Goal: Information Seeking & Learning: Learn about a topic

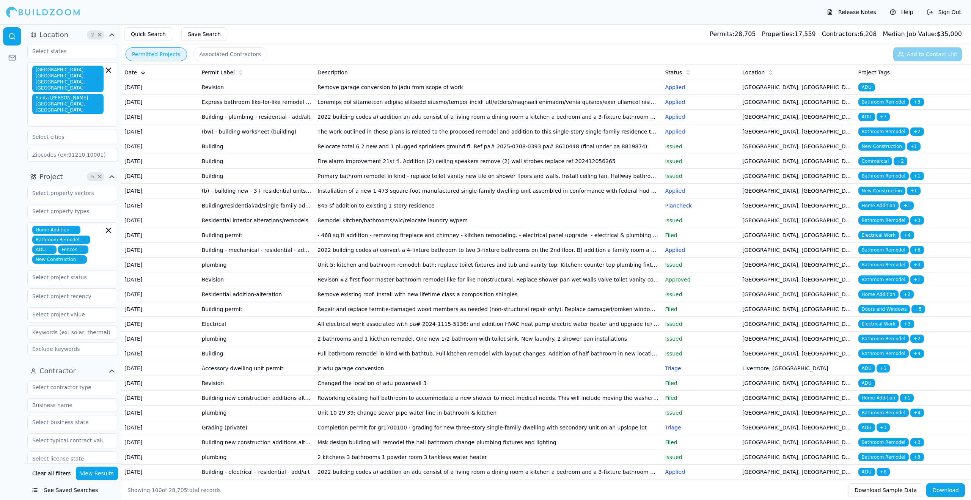
click at [238, 71] on icon at bounding box center [241, 72] width 6 height 6
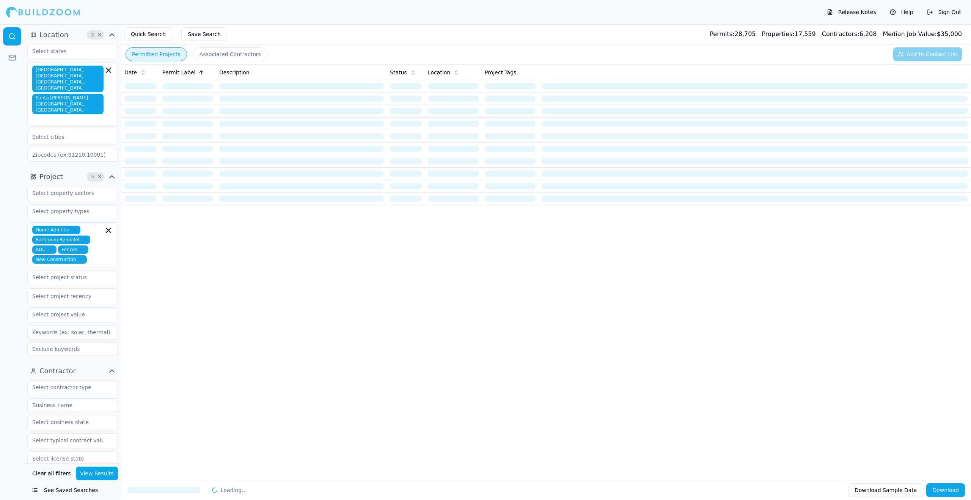
click at [222, 55] on button "Associated Contractors" at bounding box center [230, 54] width 74 height 14
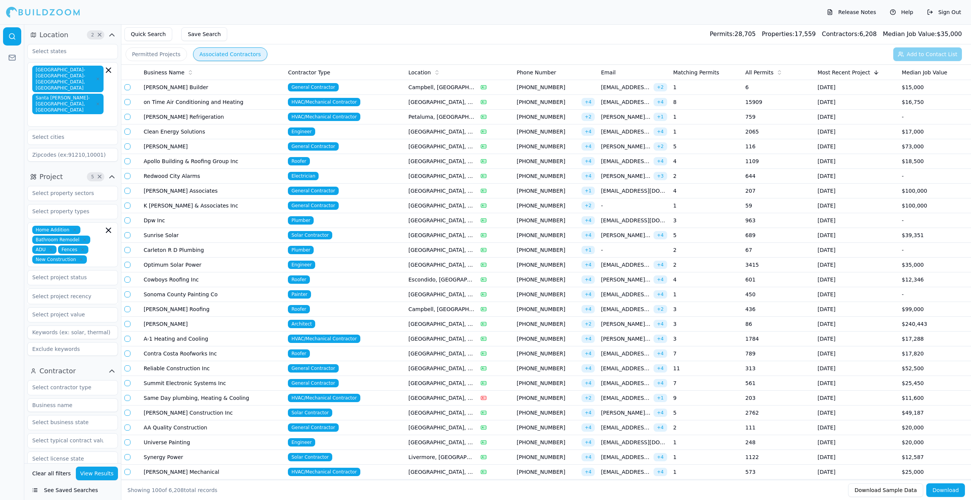
click at [157, 54] on button "Permitted Projects" at bounding box center [156, 54] width 61 height 14
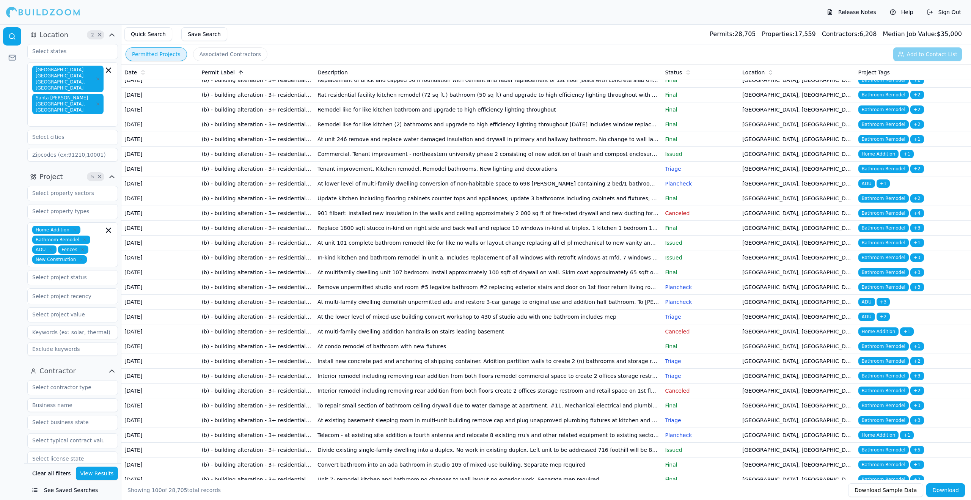
click at [82, 248] on icon "button" at bounding box center [83, 249] width 2 height 2
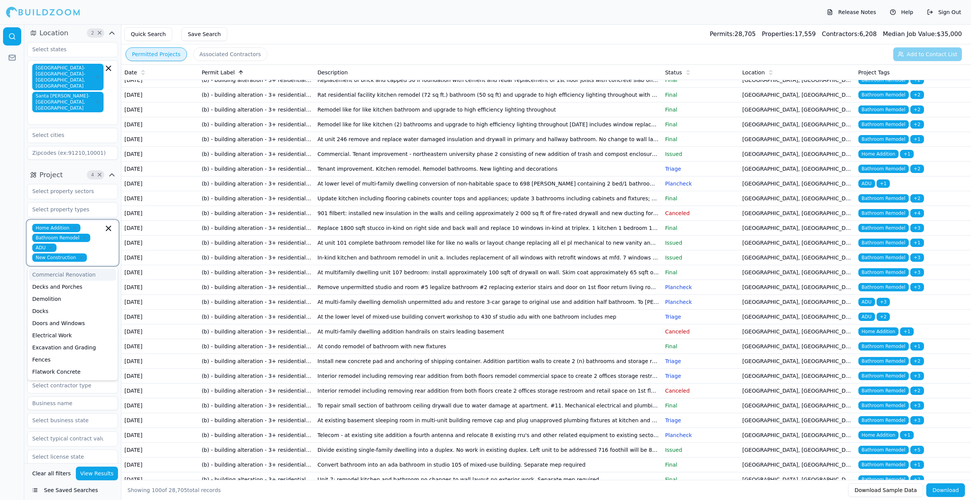
click at [82, 269] on div "Commercial Renovation" at bounding box center [72, 275] width 87 height 12
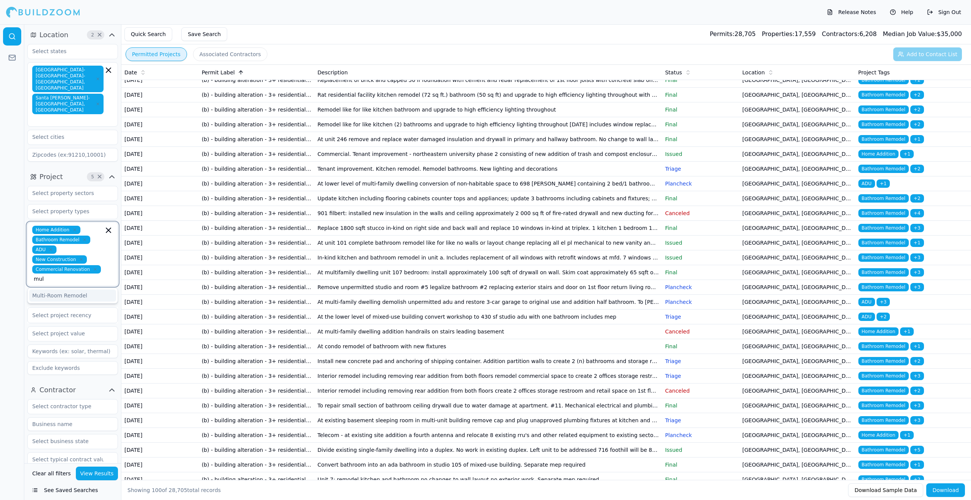
type input "mult"
click at [79, 289] on div "Multi-Room Remodel" at bounding box center [72, 295] width 87 height 12
click at [14, 261] on div at bounding box center [12, 262] width 24 height 476
click at [88, 312] on div at bounding box center [72, 316] width 81 height 8
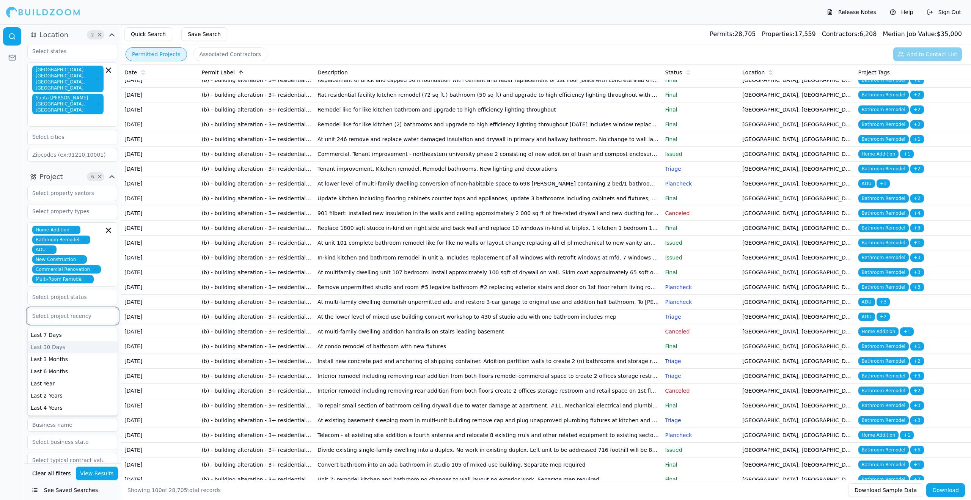
click at [81, 341] on div "Last 30 Days" at bounding box center [73, 347] width 90 height 12
click at [53, 402] on input "text" at bounding box center [68, 409] width 80 height 14
click at [61, 420] on div "General Contractor" at bounding box center [72, 426] width 87 height 12
click at [94, 405] on input "text" at bounding box center [98, 409] width 10 height 8
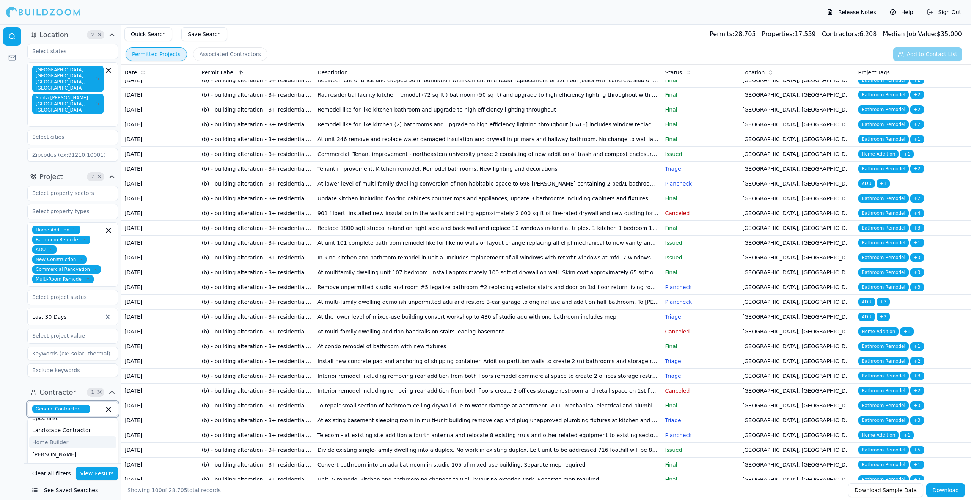
click at [52, 436] on div "Home Builder" at bounding box center [72, 442] width 87 height 12
click at [102, 474] on button "View Results" at bounding box center [97, 474] width 42 height 14
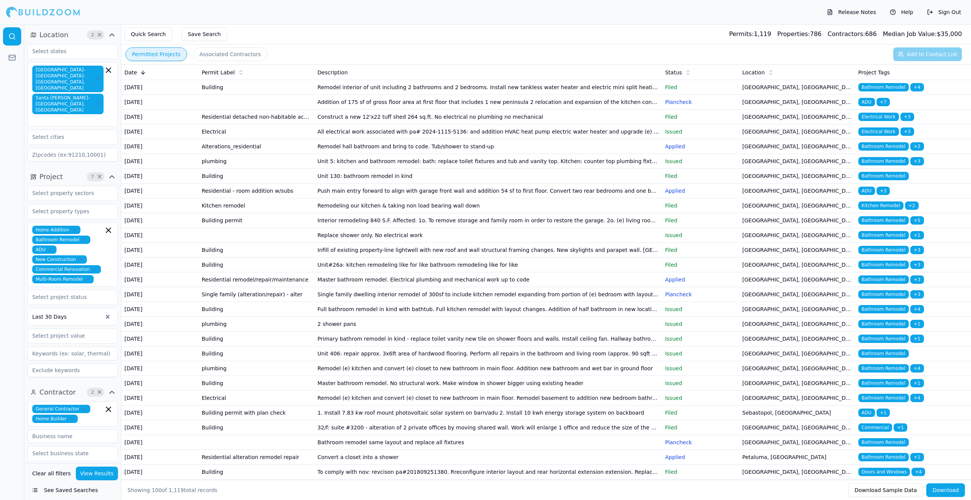
click at [214, 258] on td "Building" at bounding box center [257, 250] width 116 height 15
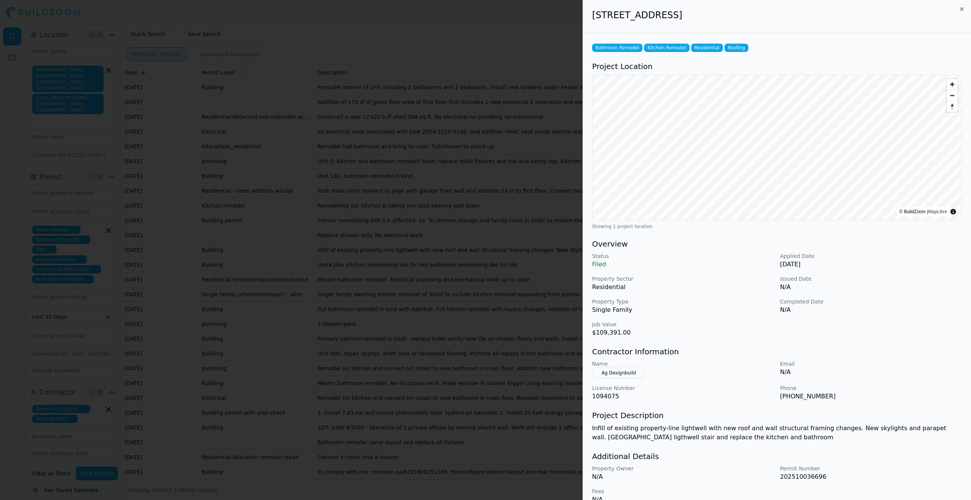
click at [407, 141] on div at bounding box center [485, 250] width 971 height 500
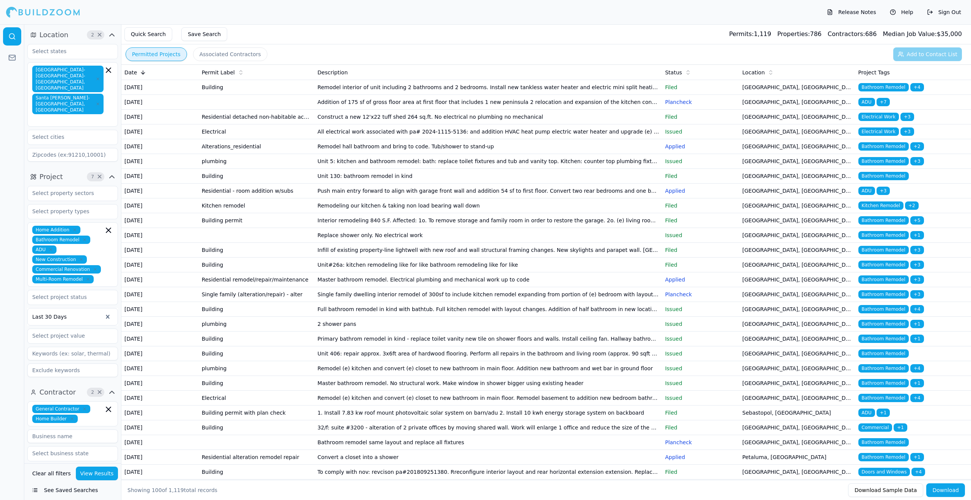
click at [209, 139] on td "Electrical" at bounding box center [257, 131] width 116 height 15
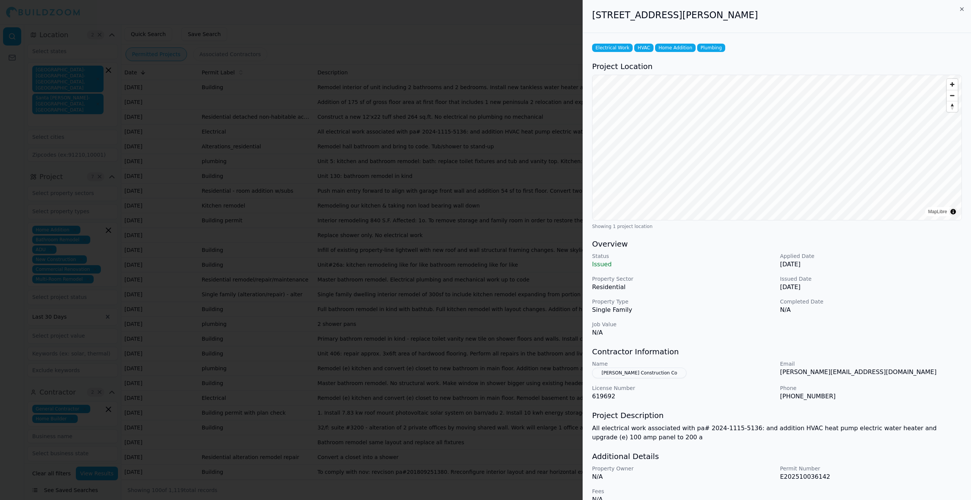
scroll to position [1, 0]
drag, startPoint x: 349, startPoint y: 50, endPoint x: 361, endPoint y: 51, distance: 11.9
click at [349, 50] on div at bounding box center [485, 250] width 971 height 500
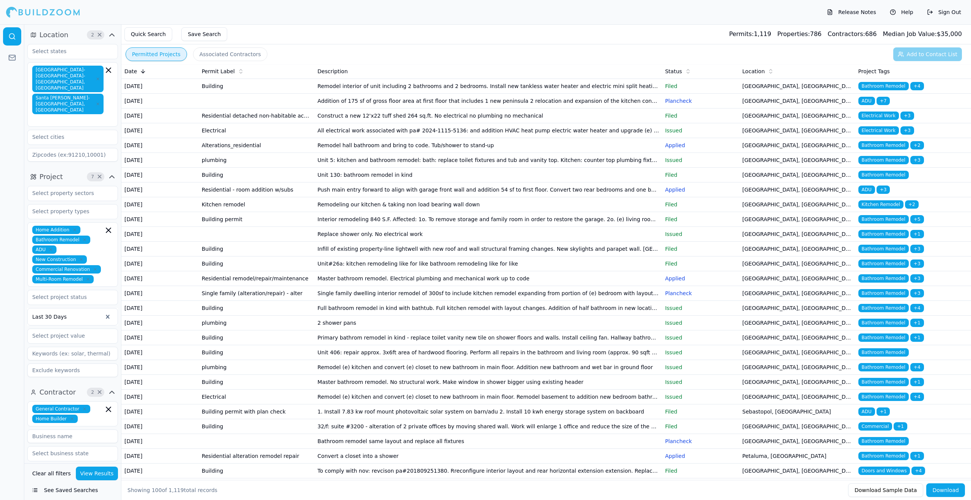
scroll to position [0, 0]
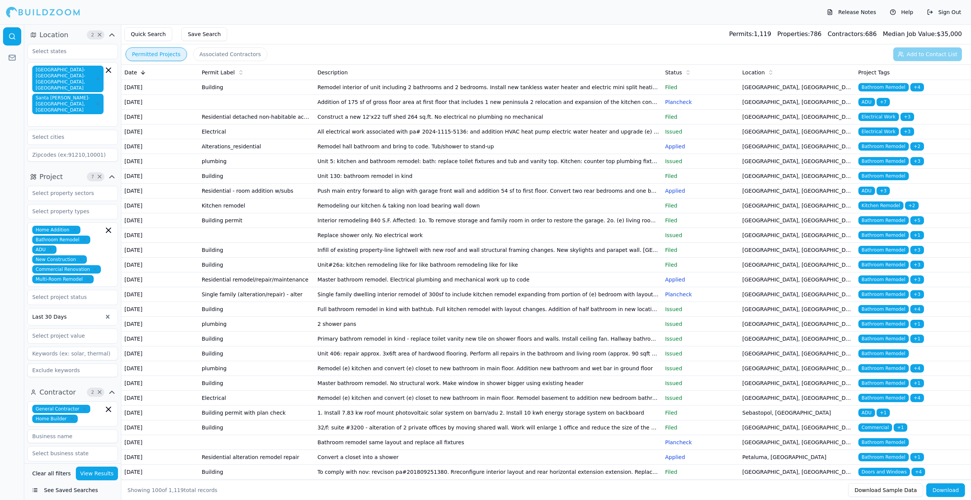
click at [215, 54] on button "Associated Contractors" at bounding box center [230, 54] width 74 height 14
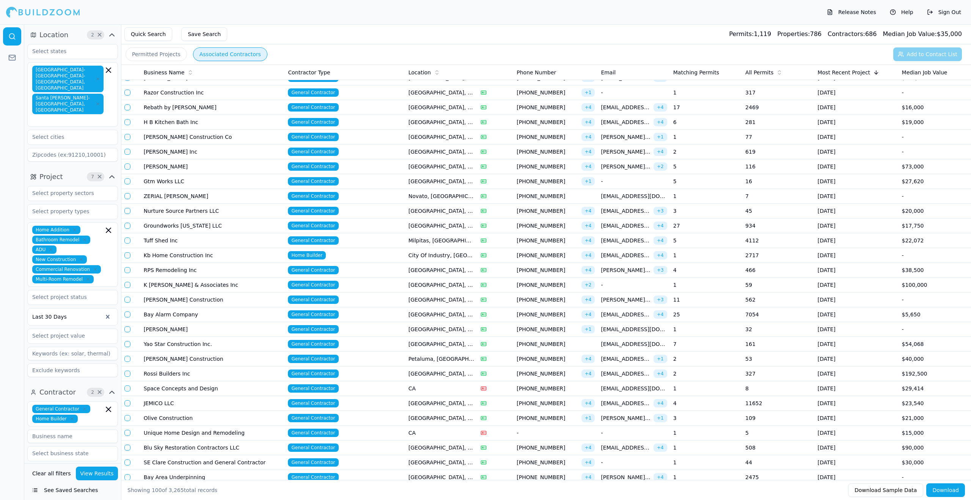
scroll to position [132, 0]
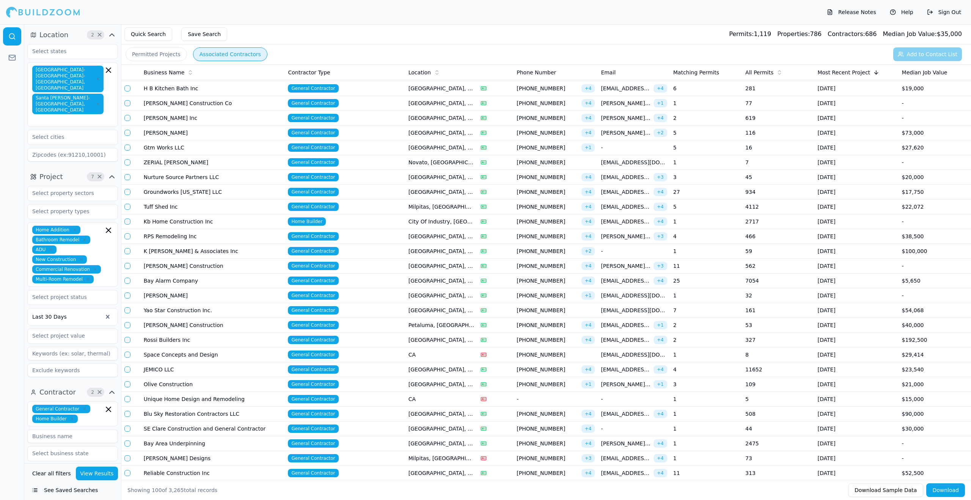
click at [218, 107] on td "[PERSON_NAME] Construction Co" at bounding box center [213, 103] width 145 height 15
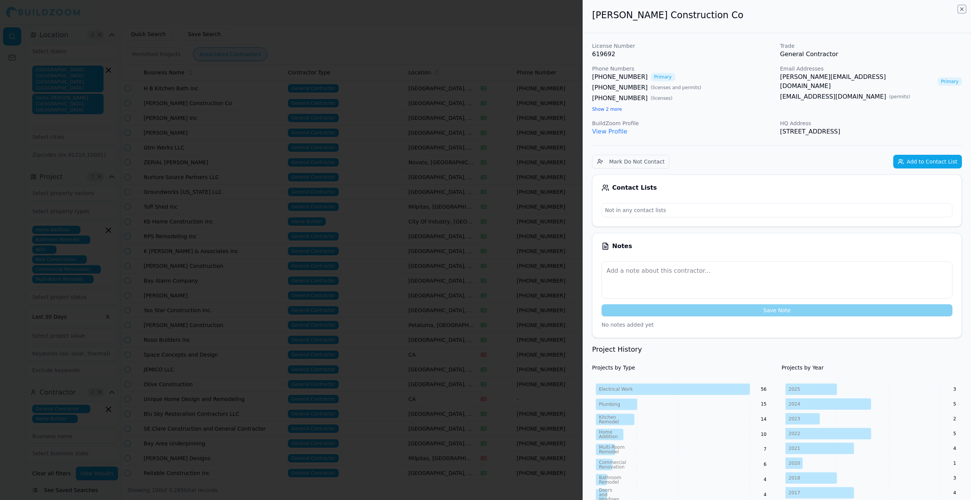
click at [964, 8] on icon "button" at bounding box center [962, 9] width 6 height 6
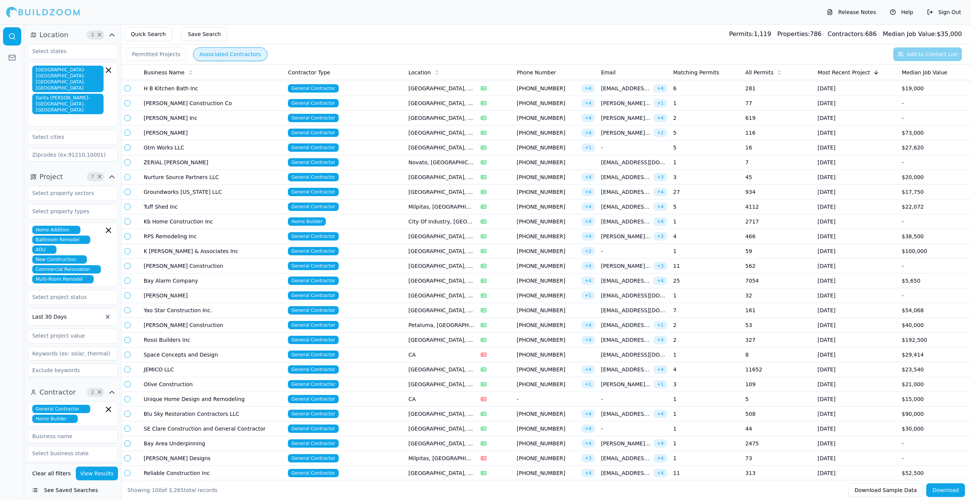
click at [127, 133] on button "button" at bounding box center [127, 133] width 6 height 6
click at [915, 56] on button "Add to Contact List (1)" at bounding box center [923, 54] width 78 height 14
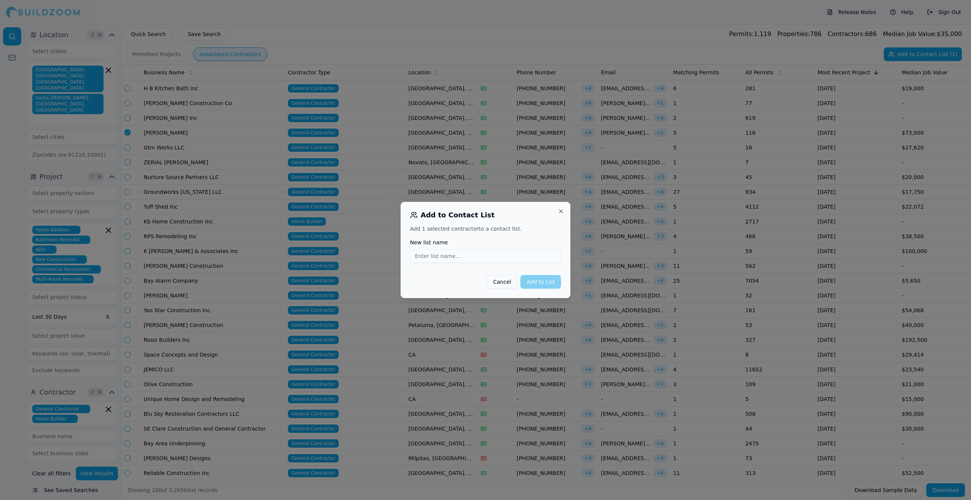
click at [432, 257] on input "New list name" at bounding box center [485, 256] width 151 height 14
type input "[PERSON_NAME] SF 30 days GC's"
click at [545, 284] on button "Add to List" at bounding box center [540, 282] width 41 height 14
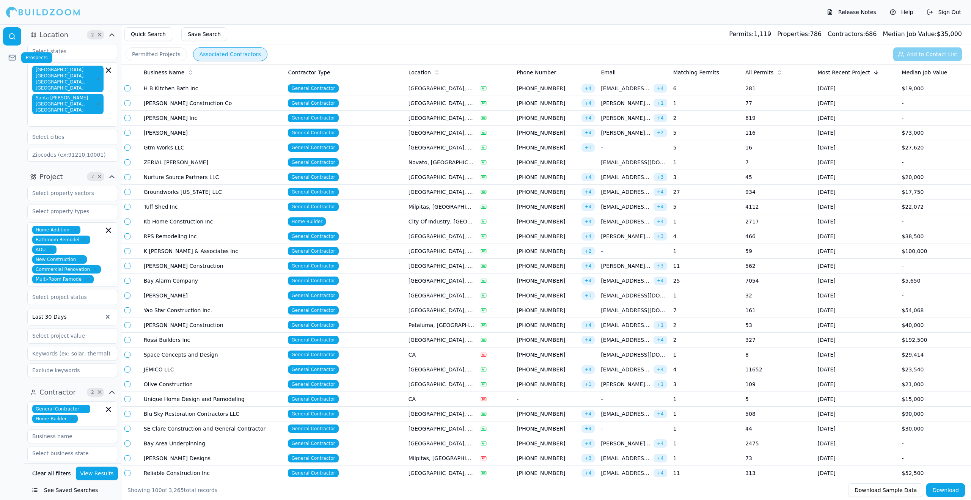
click at [11, 60] on icon at bounding box center [12, 58] width 8 height 8
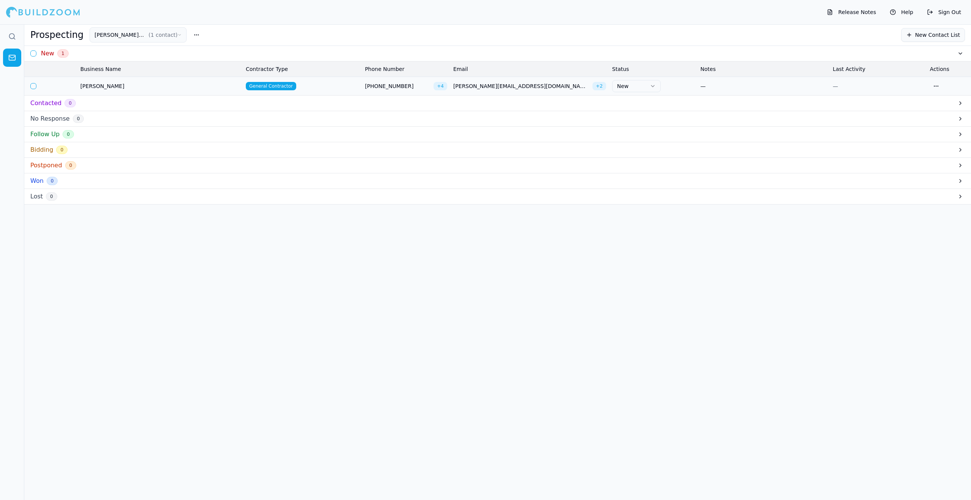
click at [10, 35] on icon at bounding box center [12, 37] width 8 height 8
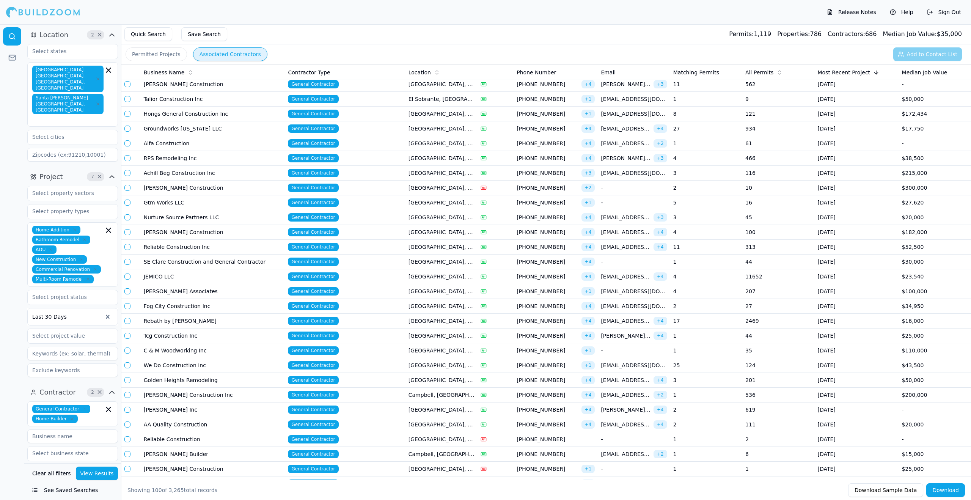
scroll to position [22, 0]
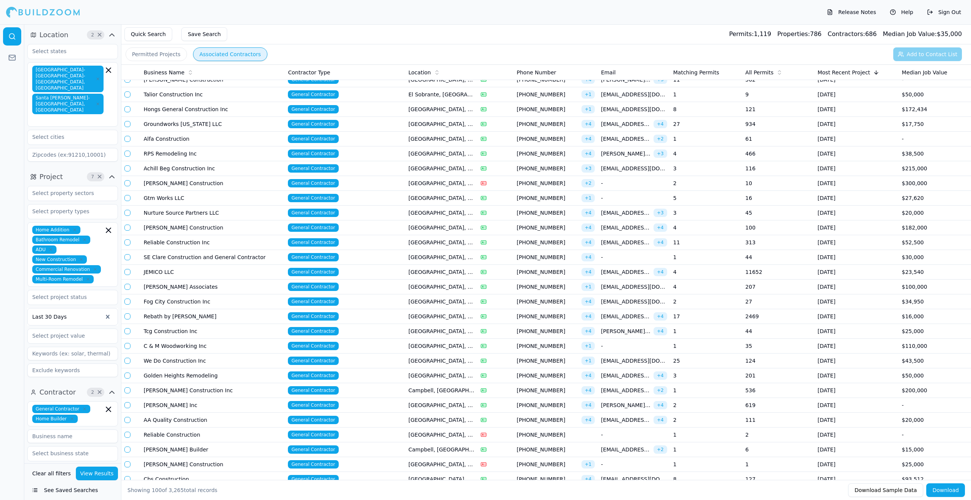
click at [205, 36] on button "Save Search" at bounding box center [204, 34] width 46 height 14
type input "[PERSON_NAME] all projects"
click at [232, 135] on button "Save" at bounding box center [226, 135] width 47 height 14
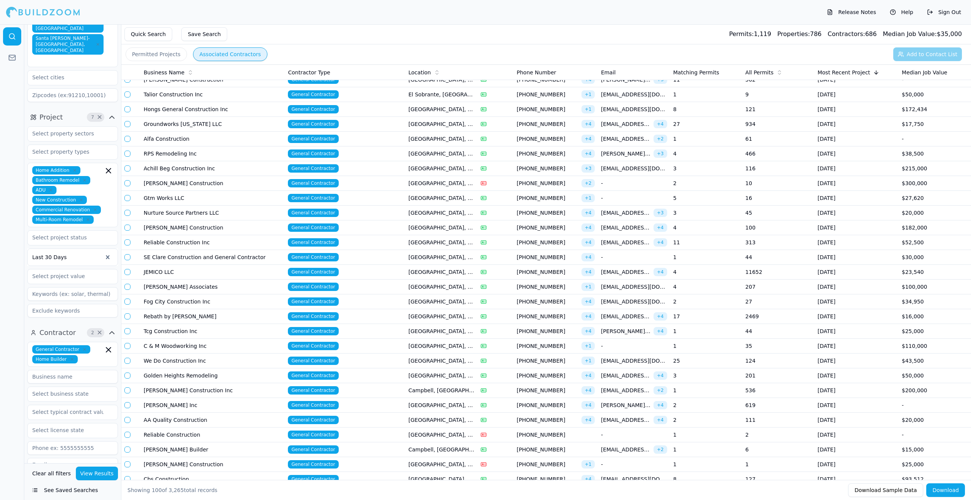
scroll to position [64, 0]
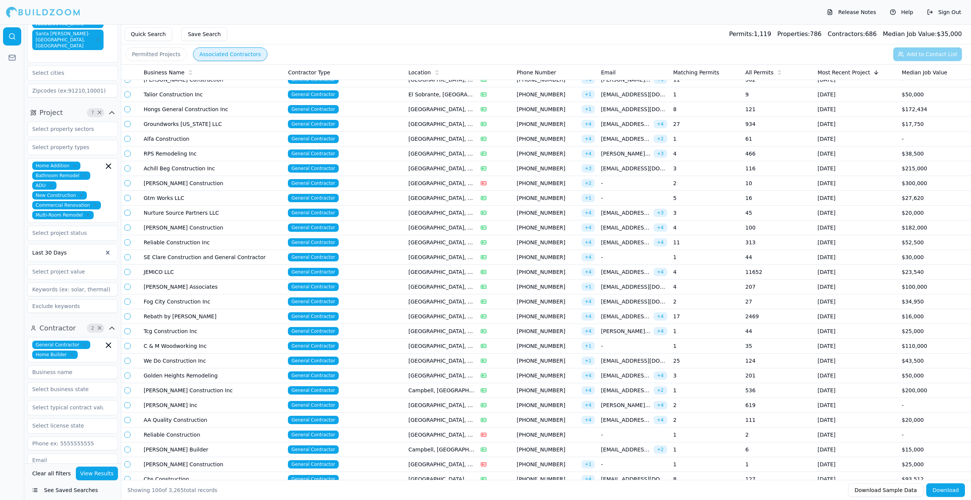
click at [93, 490] on button "See Saved Searches" at bounding box center [72, 490] width 91 height 14
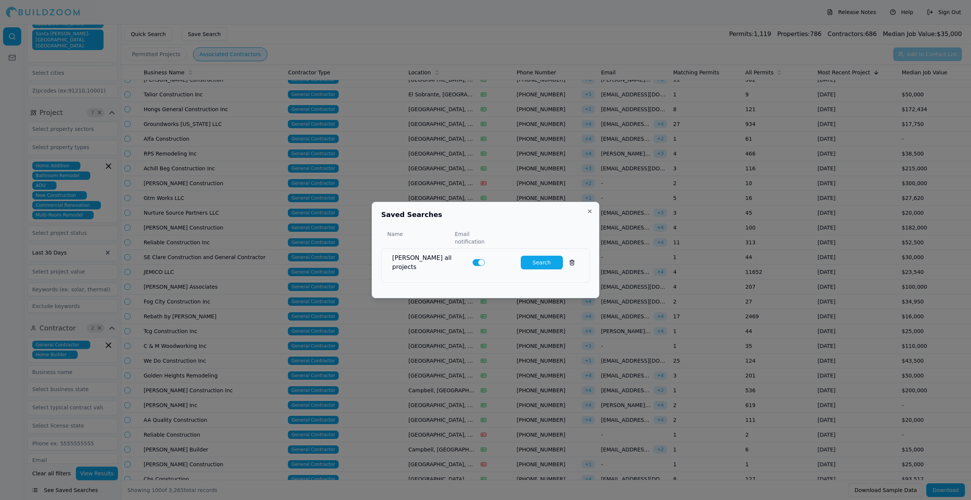
click at [539, 260] on button "Search" at bounding box center [542, 263] width 42 height 14
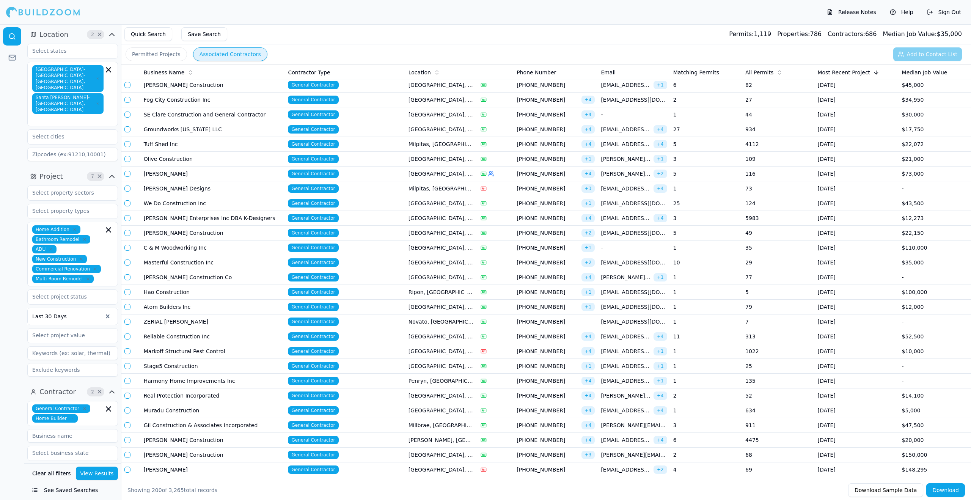
scroll to position [3, 0]
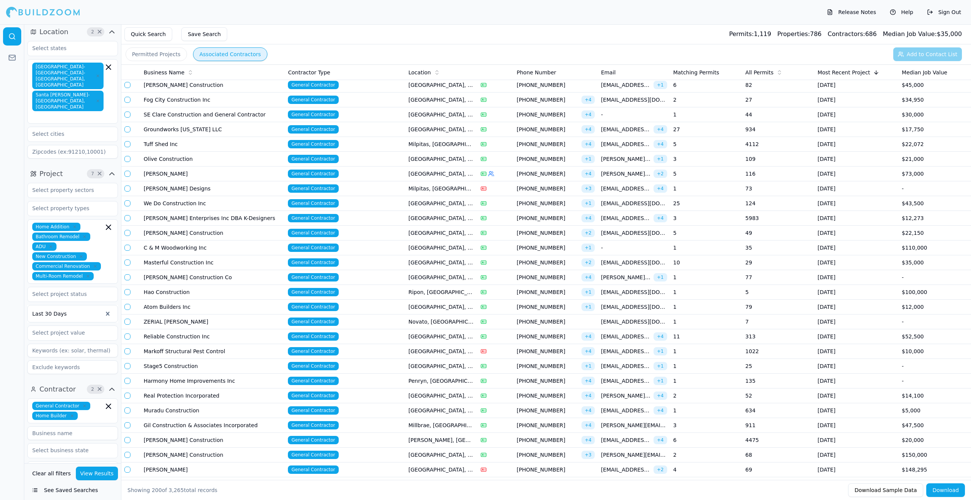
click at [98, 72] on span "[GEOGRAPHIC_DATA]-[GEOGRAPHIC_DATA]-[GEOGRAPHIC_DATA], [GEOGRAPHIC_DATA]" at bounding box center [67, 76] width 71 height 27
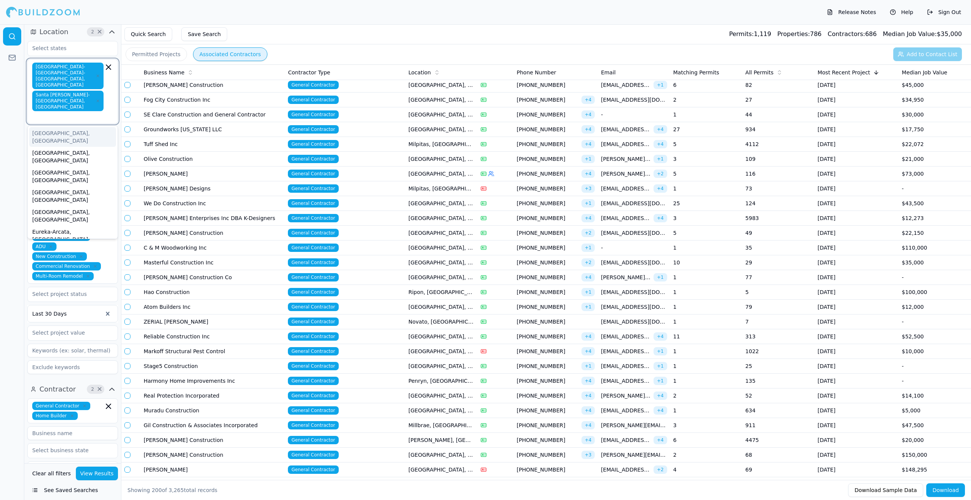
click at [97, 74] on icon "button" at bounding box center [98, 76] width 5 height 5
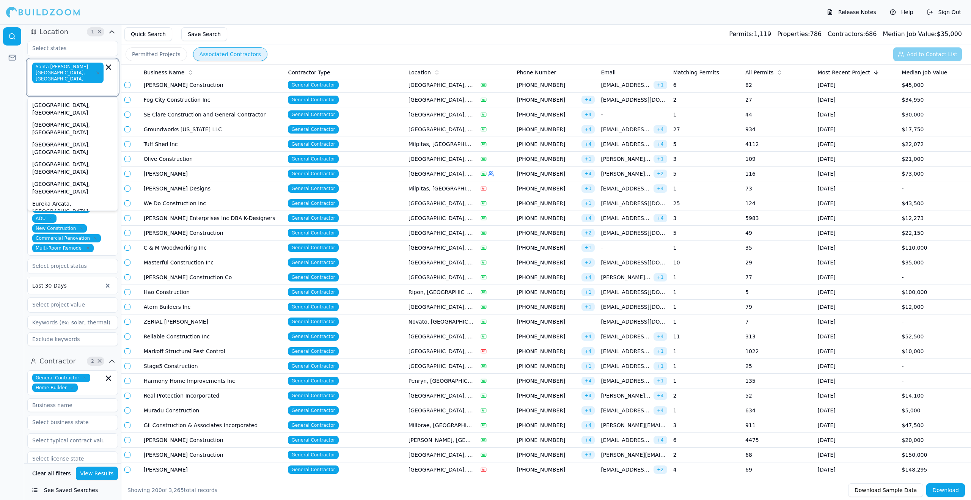
scroll to position [2, 0]
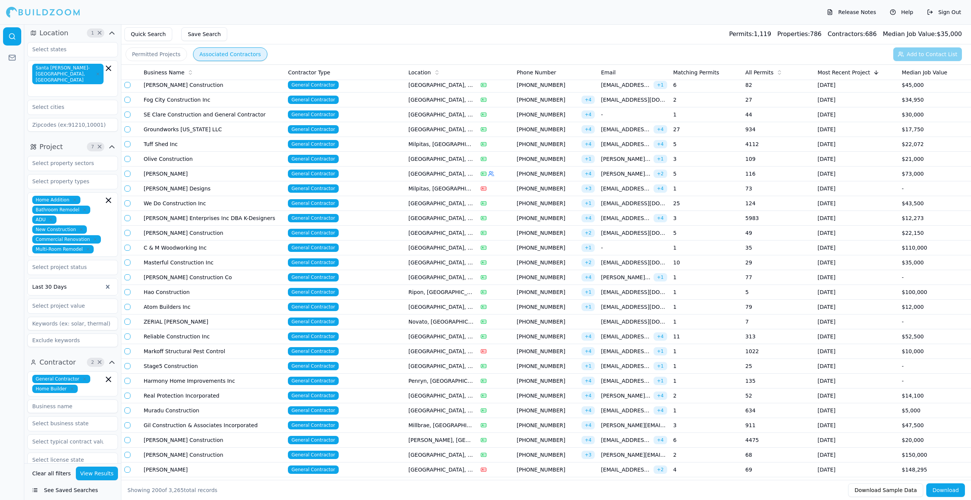
click at [102, 472] on button "View Results" at bounding box center [97, 474] width 42 height 14
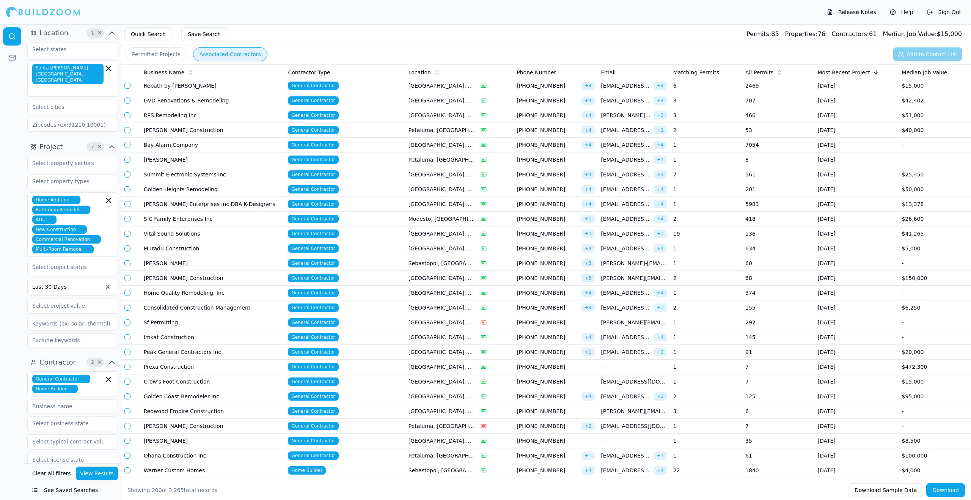
scroll to position [104, 0]
click at [144, 57] on button "Permitted Projects" at bounding box center [156, 54] width 61 height 14
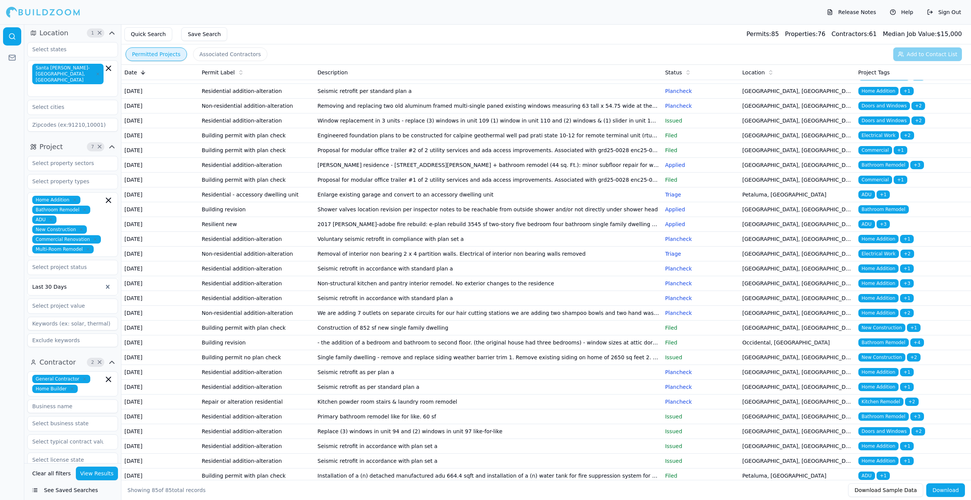
scroll to position [132, 0]
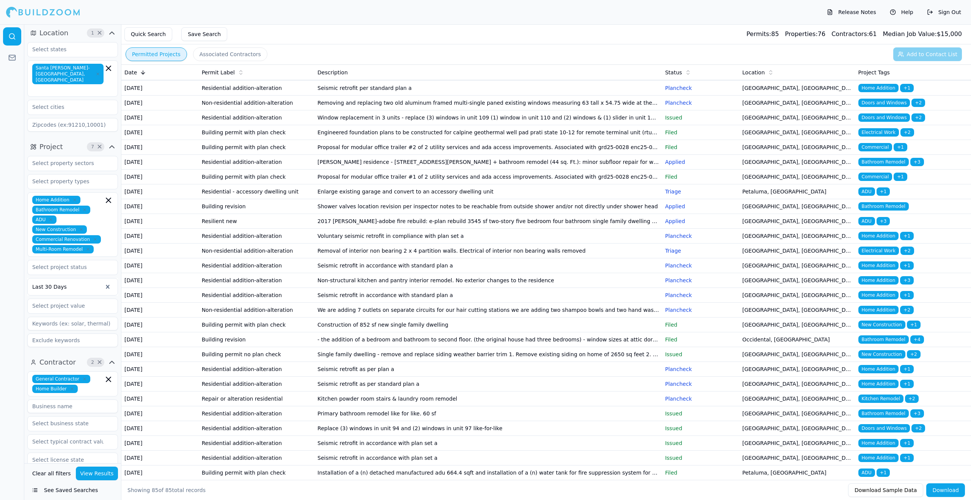
click at [105, 473] on button "View Results" at bounding box center [97, 474] width 42 height 14
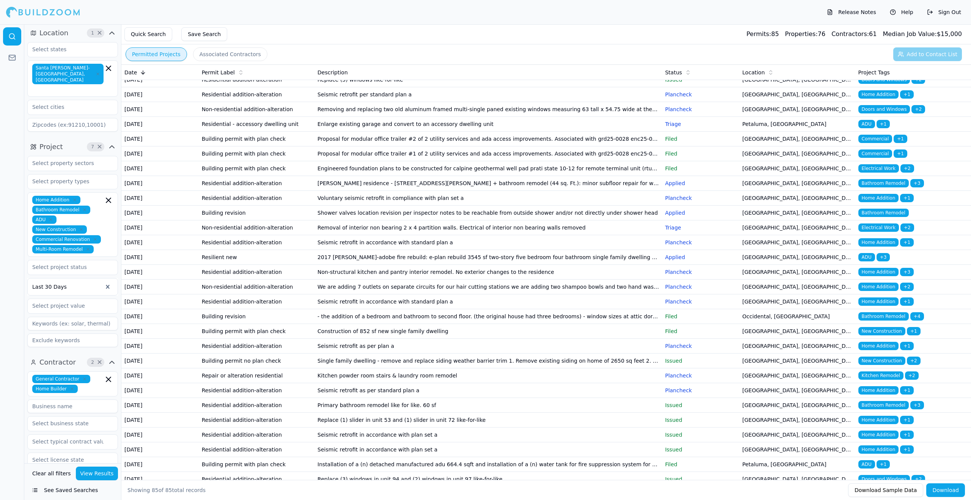
scroll to position [154, 0]
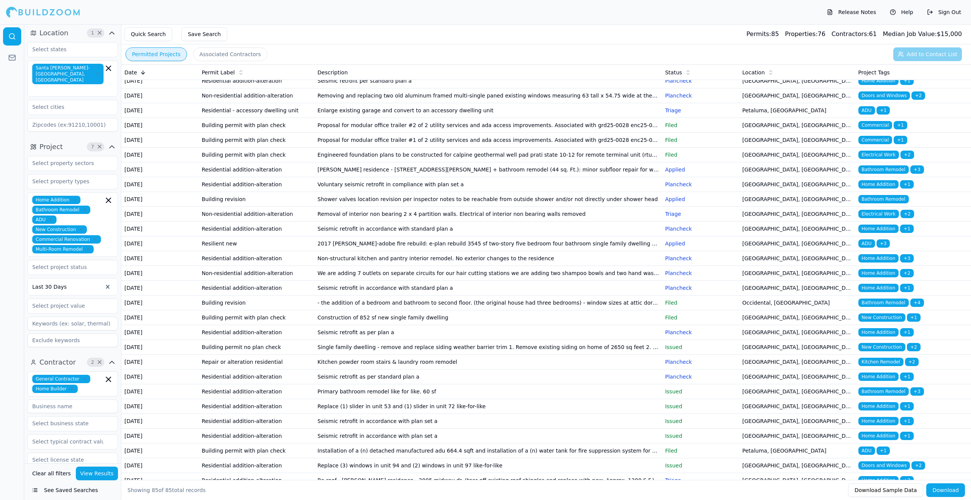
click at [750, 148] on td "[GEOGRAPHIC_DATA], [GEOGRAPHIC_DATA]" at bounding box center [797, 140] width 116 height 15
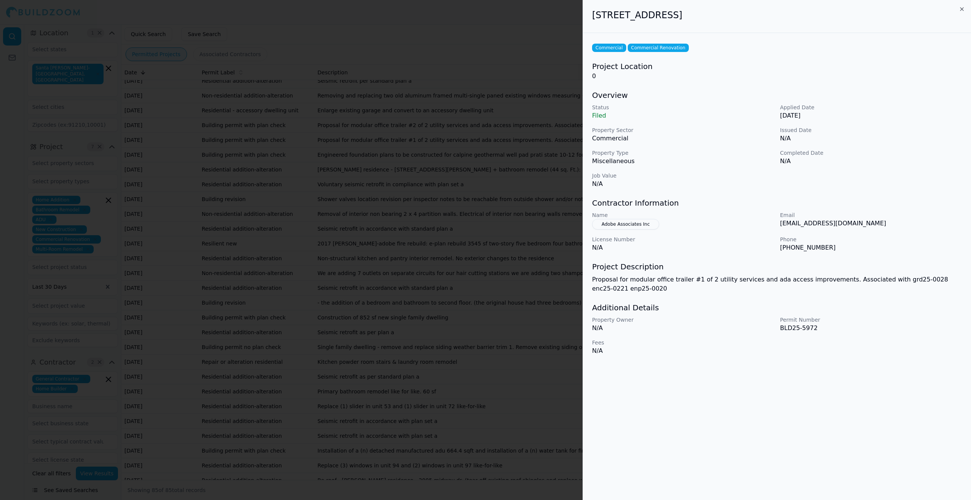
click at [495, 183] on div at bounding box center [485, 250] width 971 height 500
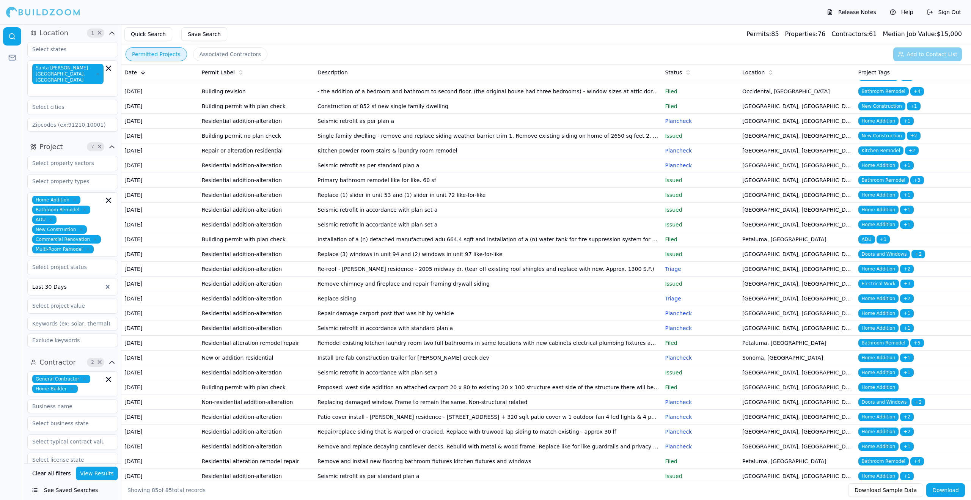
scroll to position [389, 0]
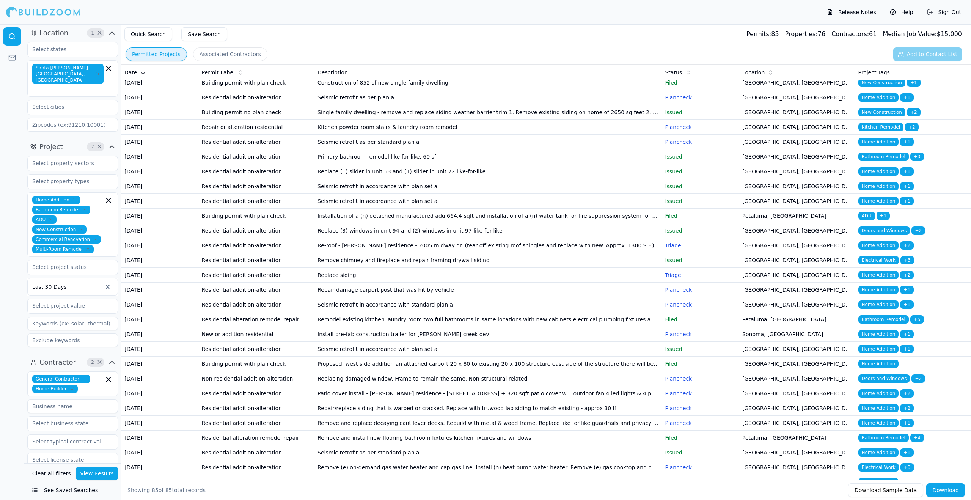
click at [230, 56] on button "Associated Contractors" at bounding box center [230, 54] width 74 height 14
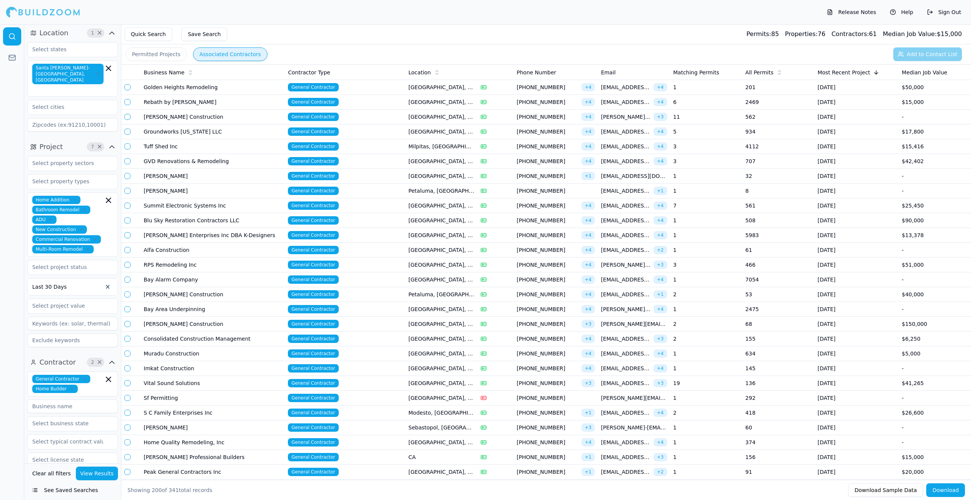
click at [154, 57] on button "Permitted Projects" at bounding box center [156, 54] width 61 height 14
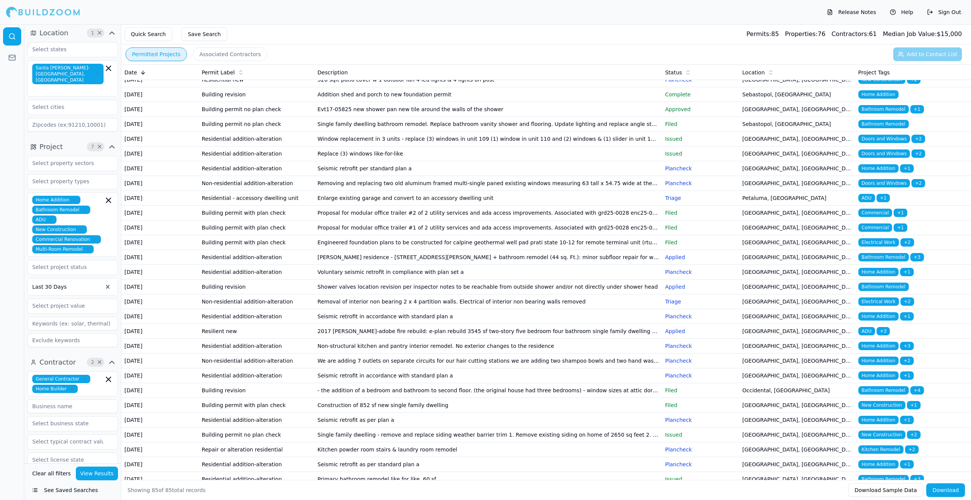
scroll to position [68, 0]
click at [866, 201] on span "ADU" at bounding box center [866, 196] width 17 height 8
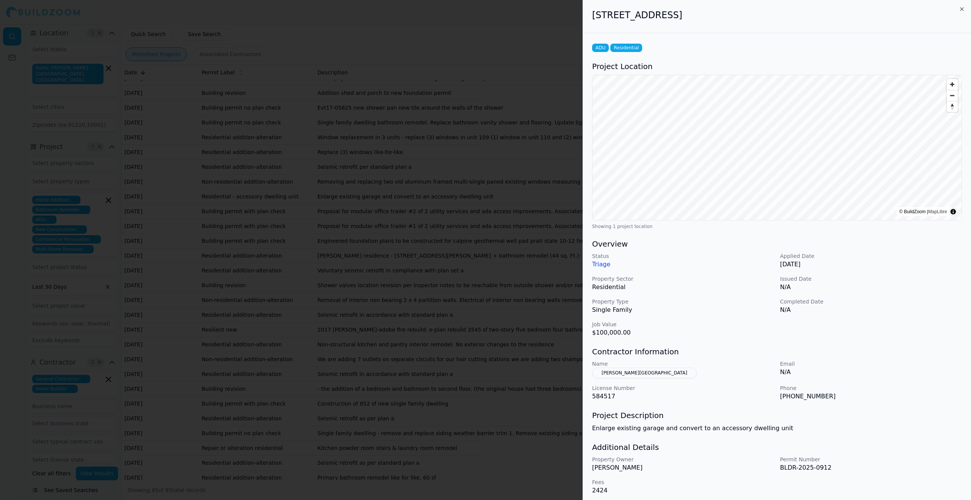
scroll to position [4, 0]
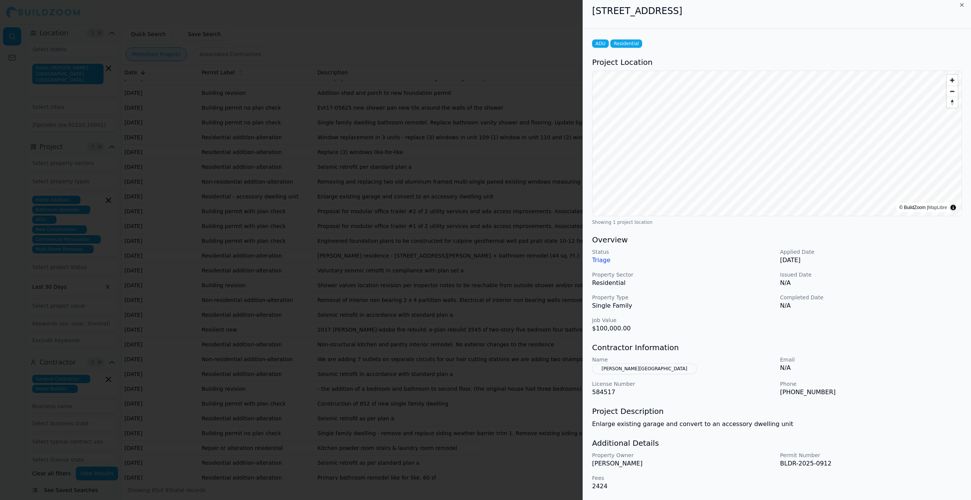
click at [701, 390] on p "584517" at bounding box center [683, 392] width 182 height 9
click at [537, 273] on div at bounding box center [485, 250] width 971 height 500
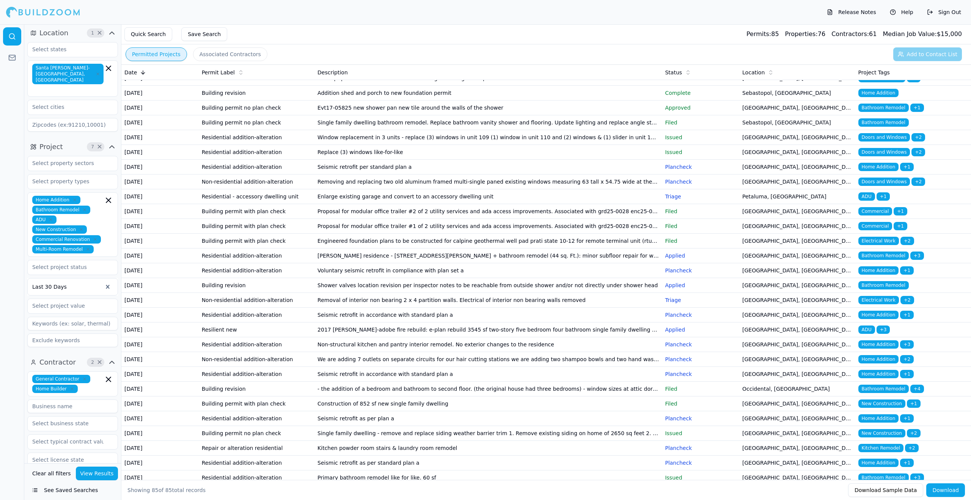
click at [85, 278] on div "Last 30 Days" at bounding box center [72, 286] width 91 height 17
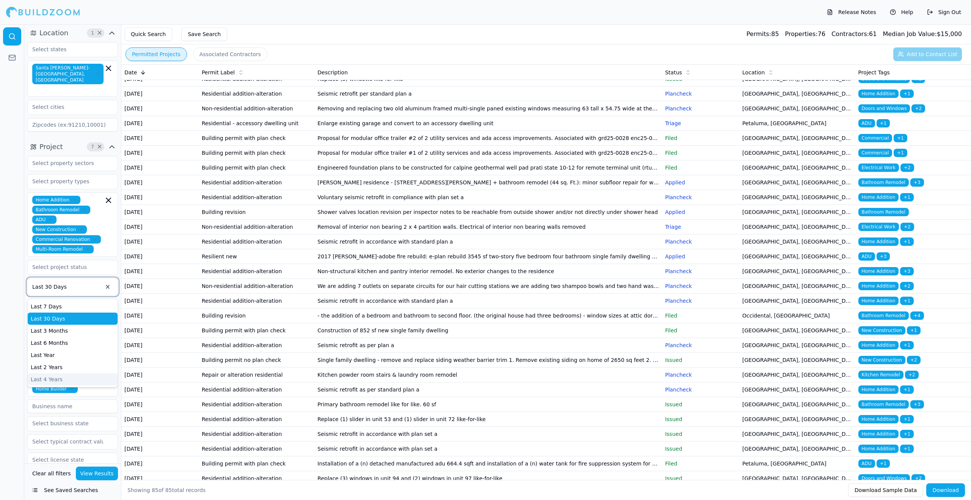
scroll to position [0, 0]
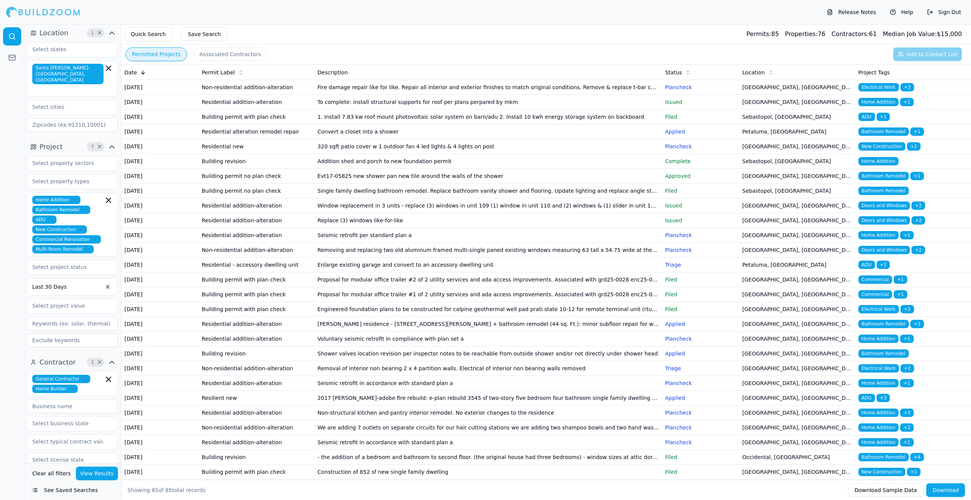
click at [63, 82] on div "Santa [PERSON_NAME]-[GEOGRAPHIC_DATA], [GEOGRAPHIC_DATA]" at bounding box center [72, 78] width 91 height 36
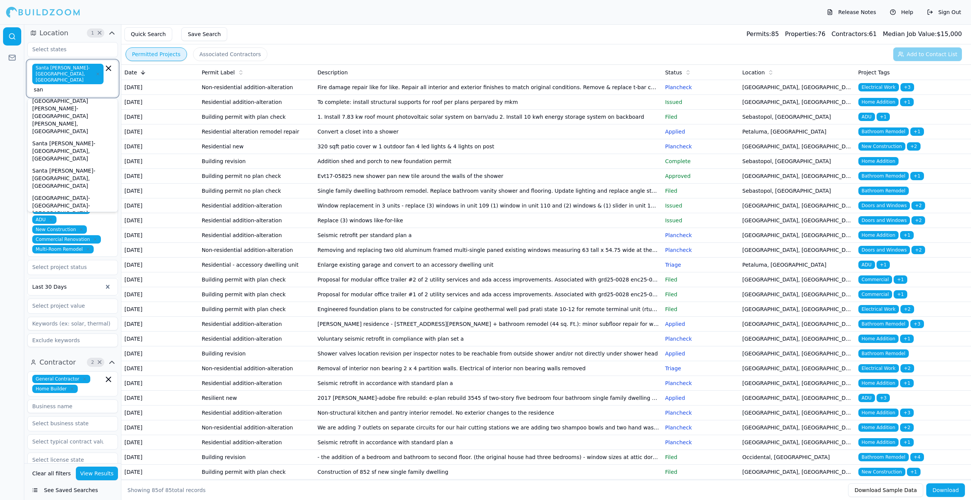
scroll to position [96, 0]
type input "san"
click at [66, 492] on button "See Saved Searches" at bounding box center [72, 490] width 91 height 14
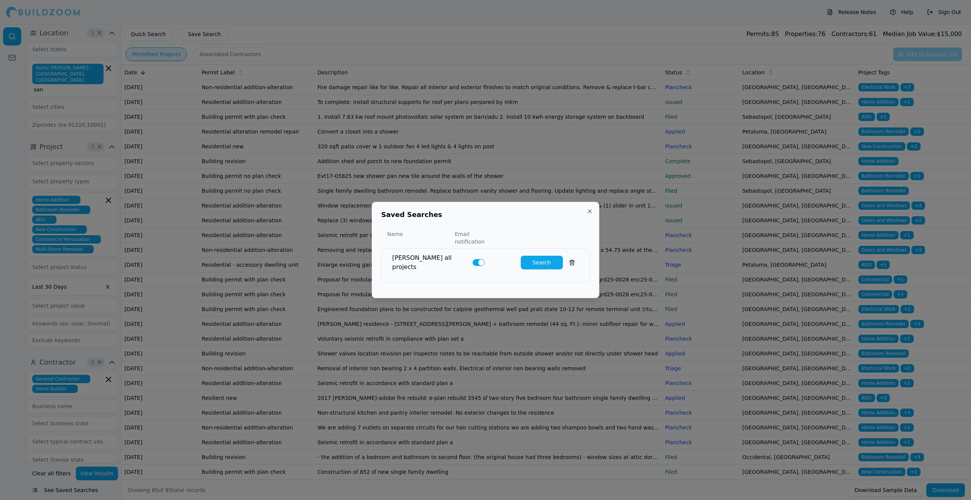
click at [541, 259] on button "Search" at bounding box center [542, 263] width 42 height 14
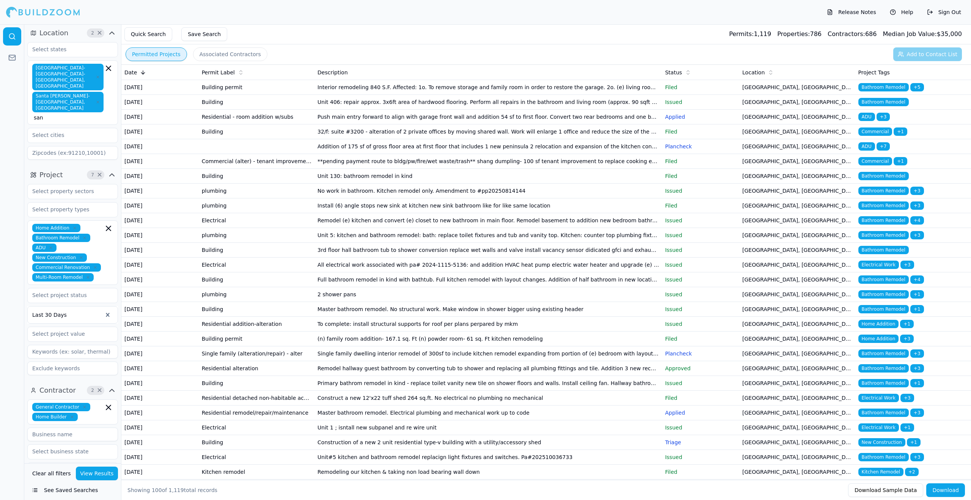
click at [823, 139] on td "[GEOGRAPHIC_DATA], [GEOGRAPHIC_DATA]" at bounding box center [797, 131] width 116 height 15
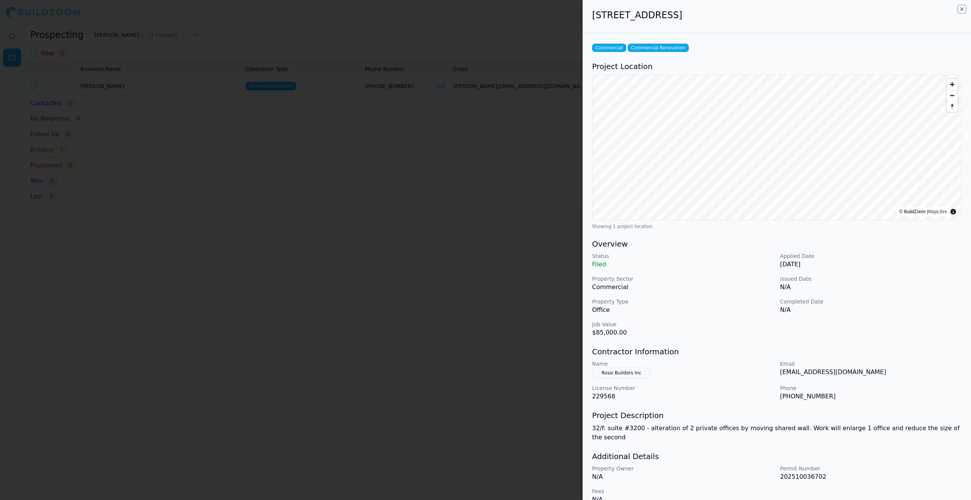
click at [963, 9] on icon "button" at bounding box center [962, 9] width 6 height 6
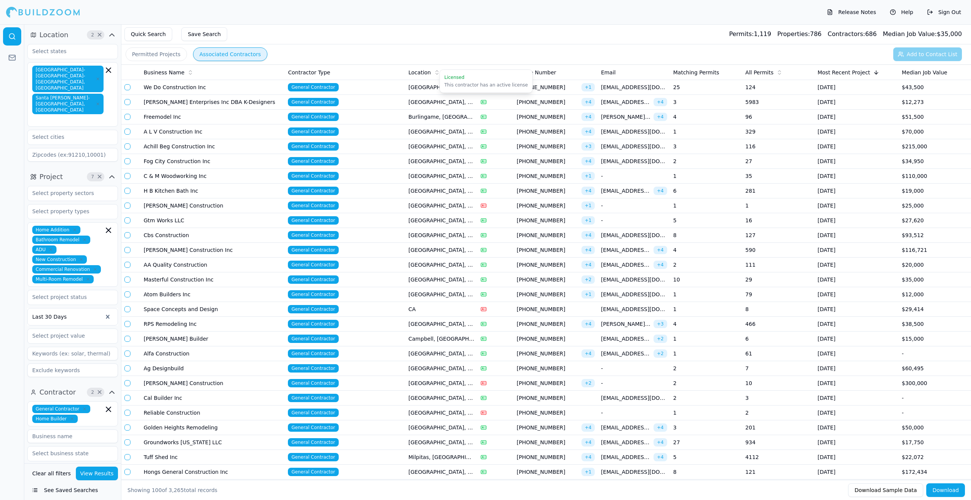
scroll to position [3, 0]
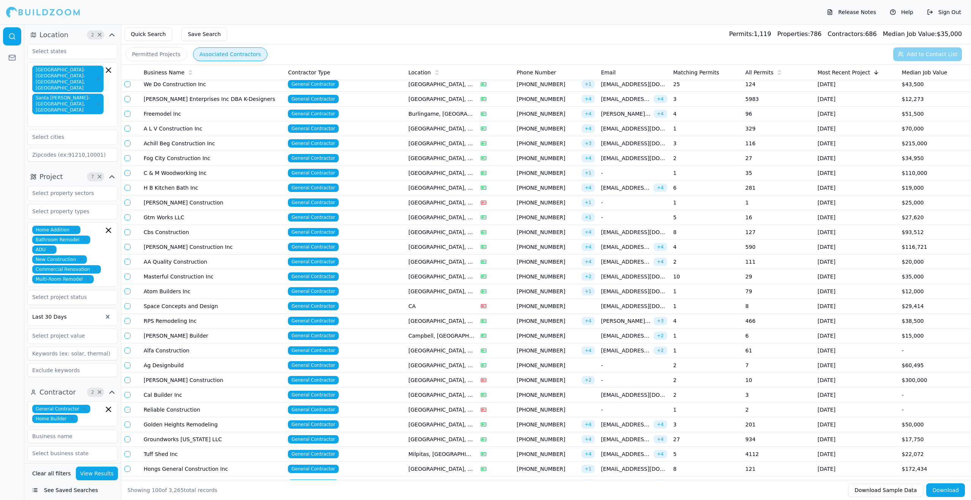
click at [148, 52] on button "Permitted Projects" at bounding box center [156, 54] width 61 height 14
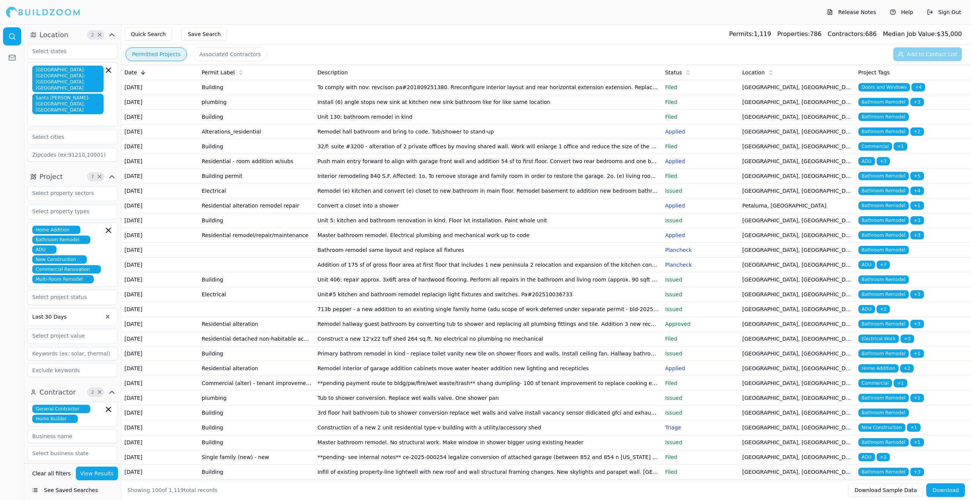
click at [91, 471] on button "View Results" at bounding box center [97, 474] width 42 height 14
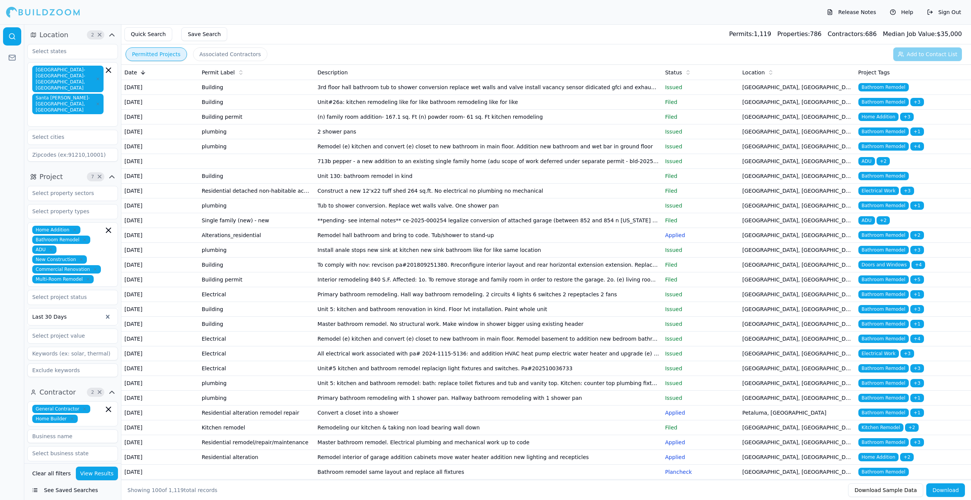
scroll to position [4, 0]
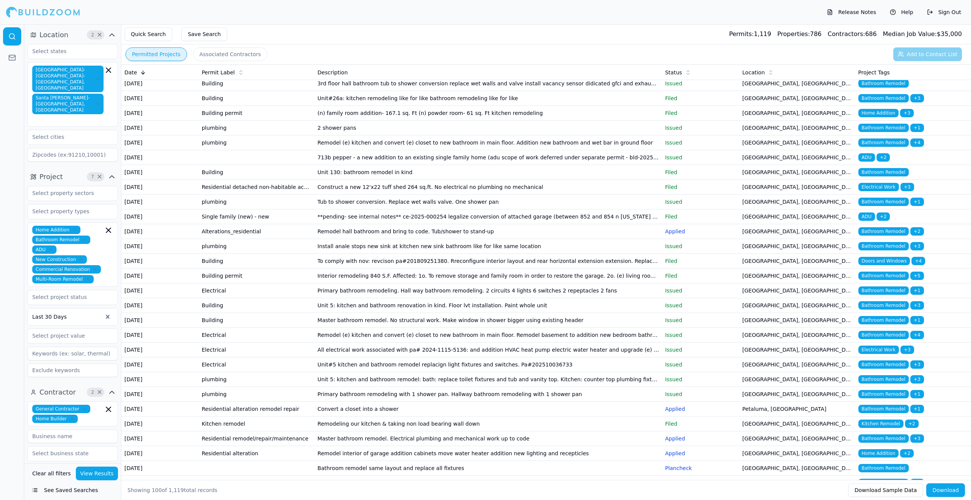
click at [238, 72] on icon at bounding box center [241, 72] width 6 height 6
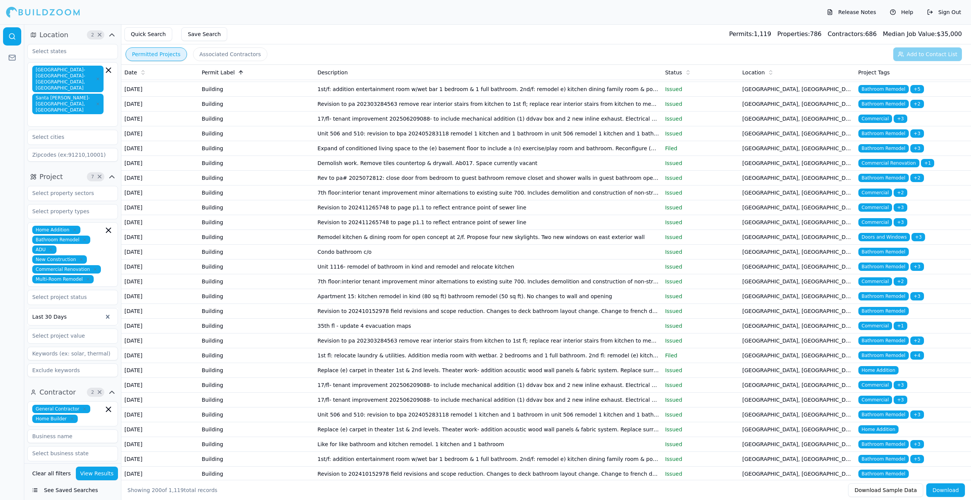
scroll to position [569, 0]
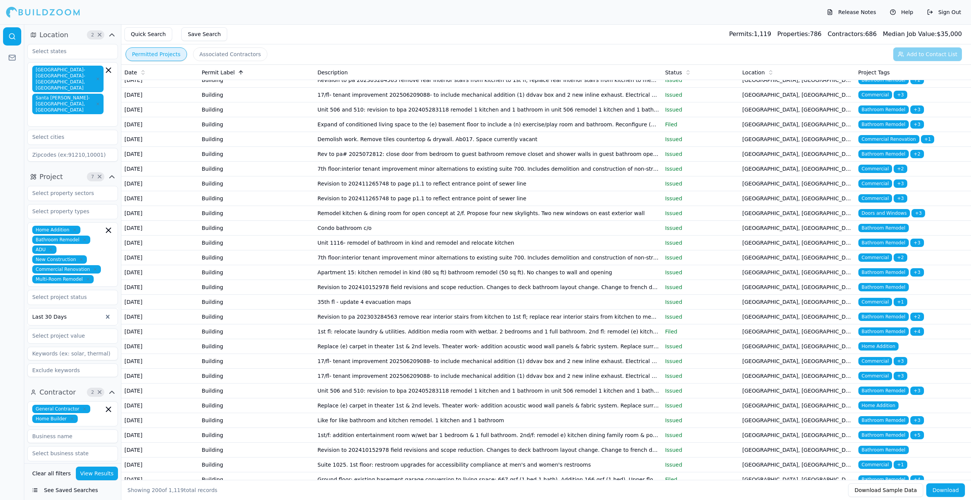
click at [870, 129] on span "Bathroom Remodel" at bounding box center [883, 124] width 50 height 8
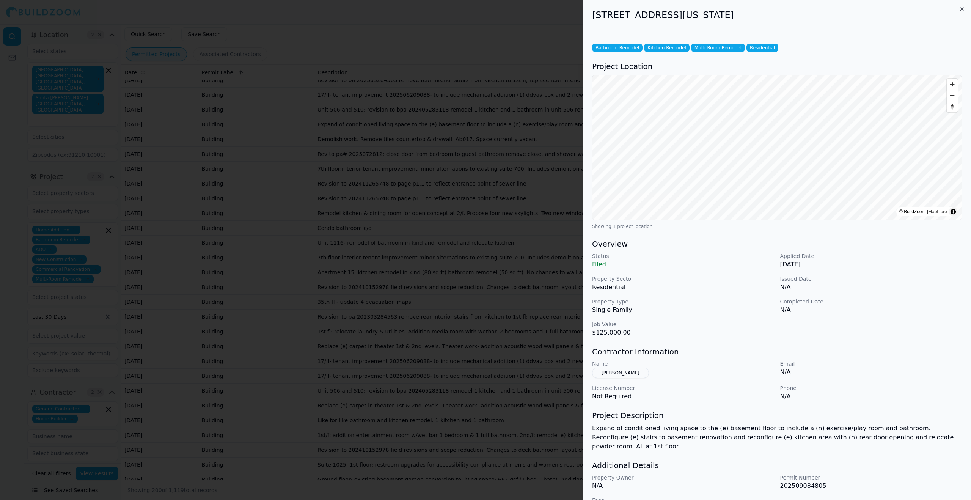
scroll to position [13, 0]
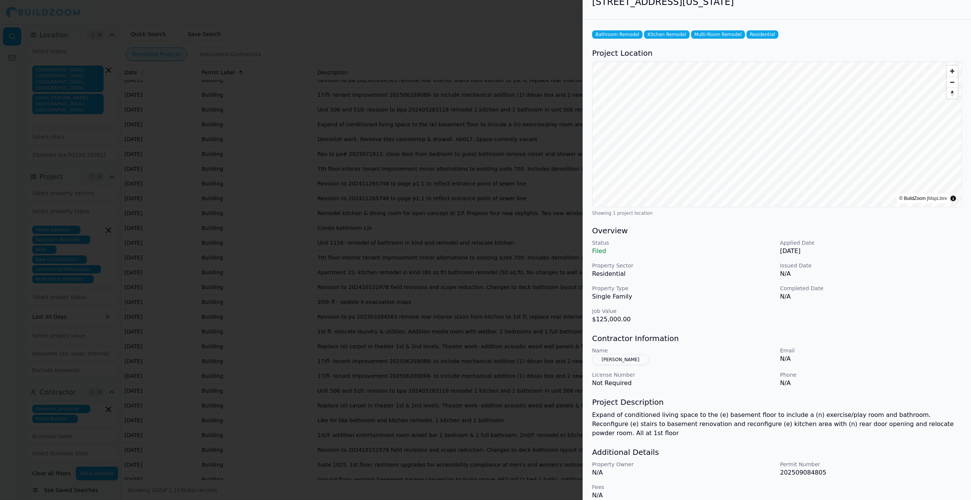
click at [652, 35] on span "Kitchen Remodel" at bounding box center [666, 34] width 45 height 8
click at [483, 334] on div at bounding box center [485, 250] width 971 height 500
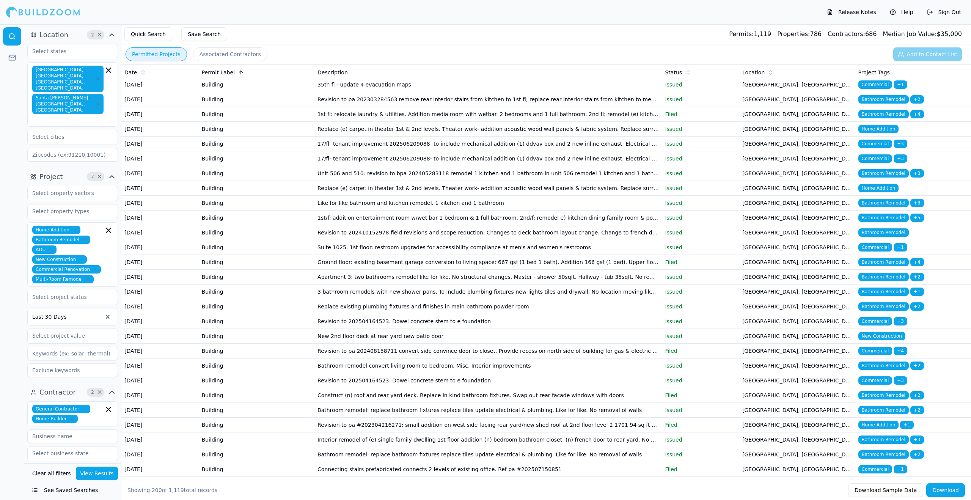
scroll to position [792, 0]
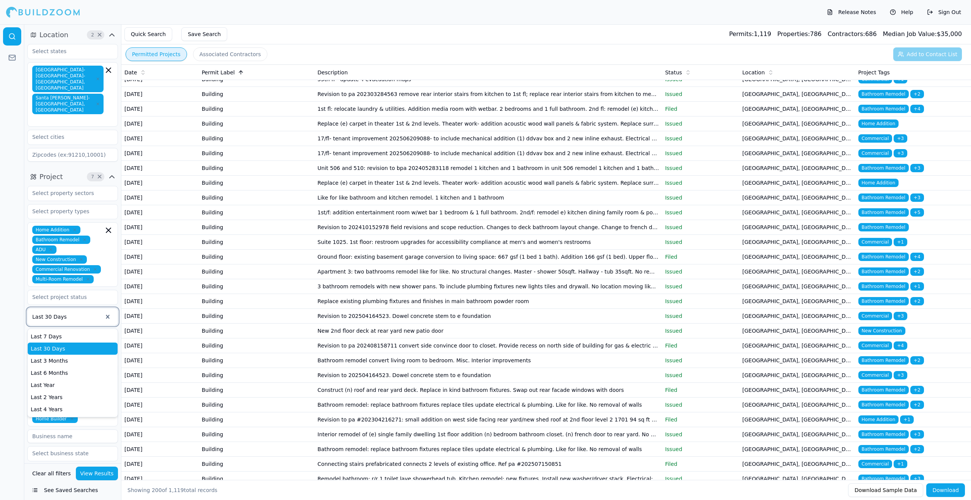
click at [88, 313] on div at bounding box center [67, 317] width 70 height 8
click at [90, 379] on div "Last Year" at bounding box center [73, 385] width 90 height 12
click at [108, 477] on button "View Results" at bounding box center [97, 474] width 42 height 14
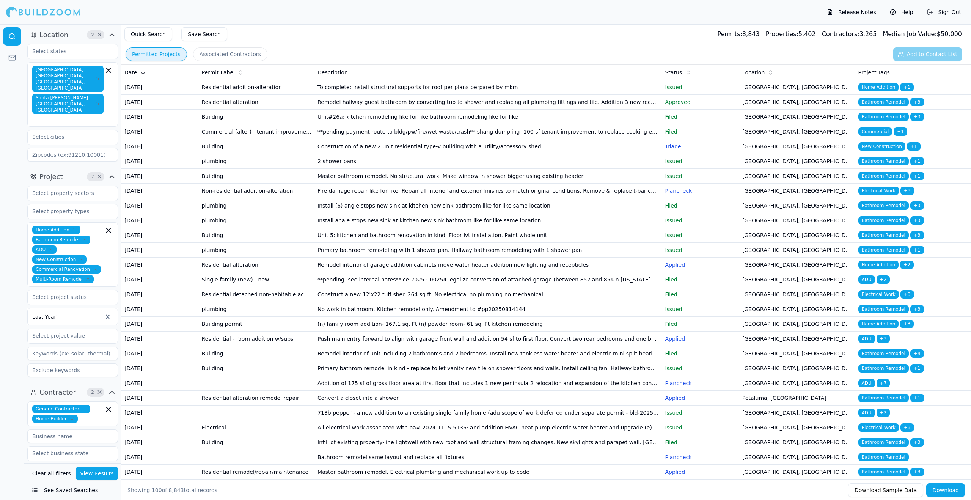
click at [676, 150] on p "Triage" at bounding box center [700, 147] width 71 height 8
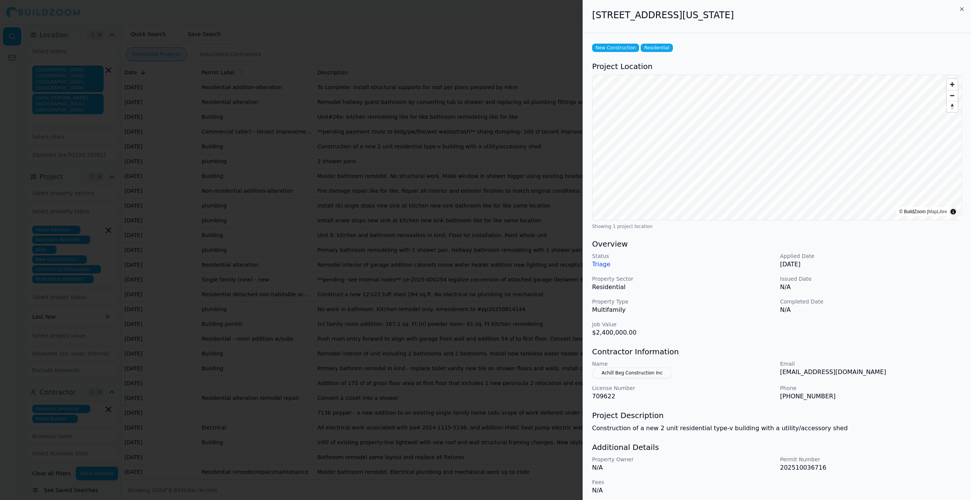
scroll to position [4, 0]
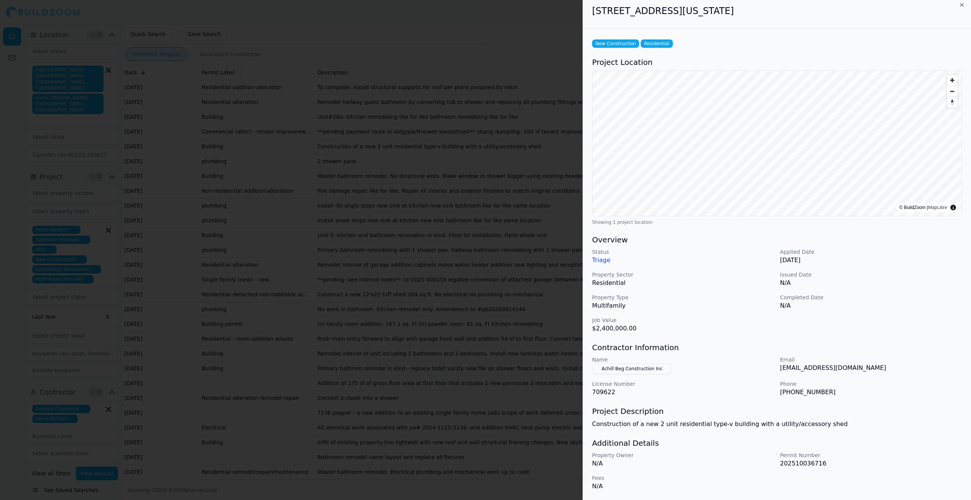
click at [611, 371] on button "Achill Beg Construction Inc" at bounding box center [632, 368] width 80 height 11
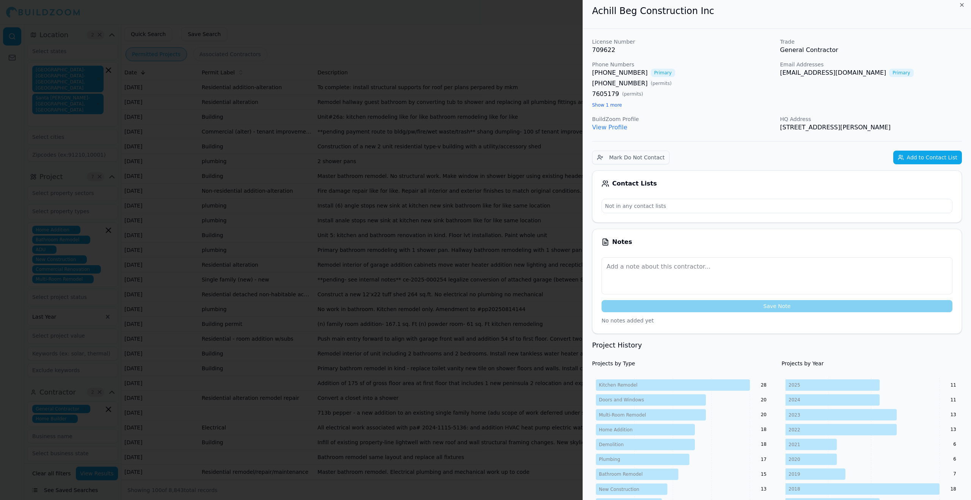
click at [459, 209] on div at bounding box center [485, 250] width 971 height 500
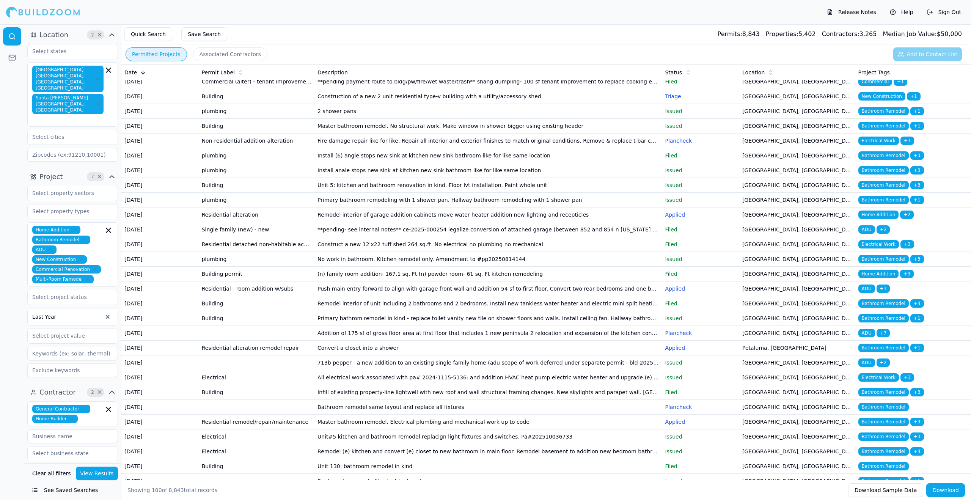
scroll to position [47, 0]
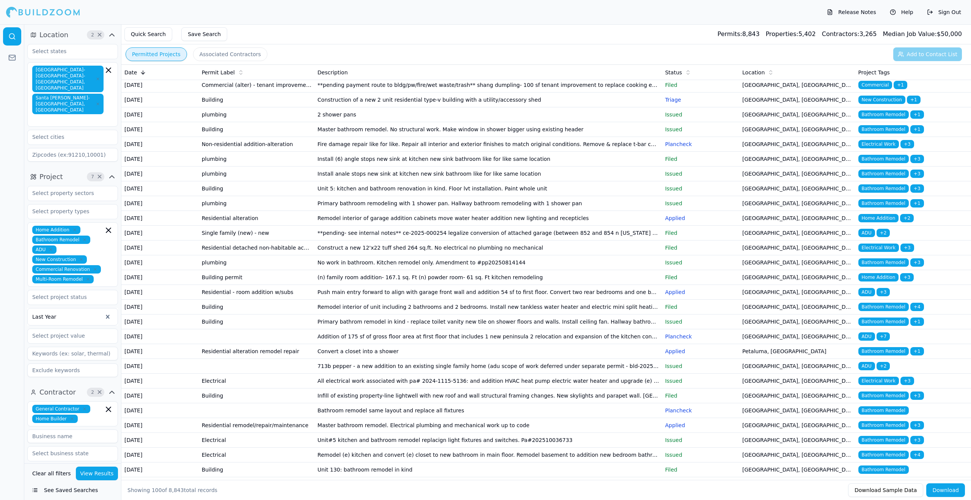
click at [801, 314] on td "[GEOGRAPHIC_DATA], [GEOGRAPHIC_DATA]" at bounding box center [797, 307] width 116 height 15
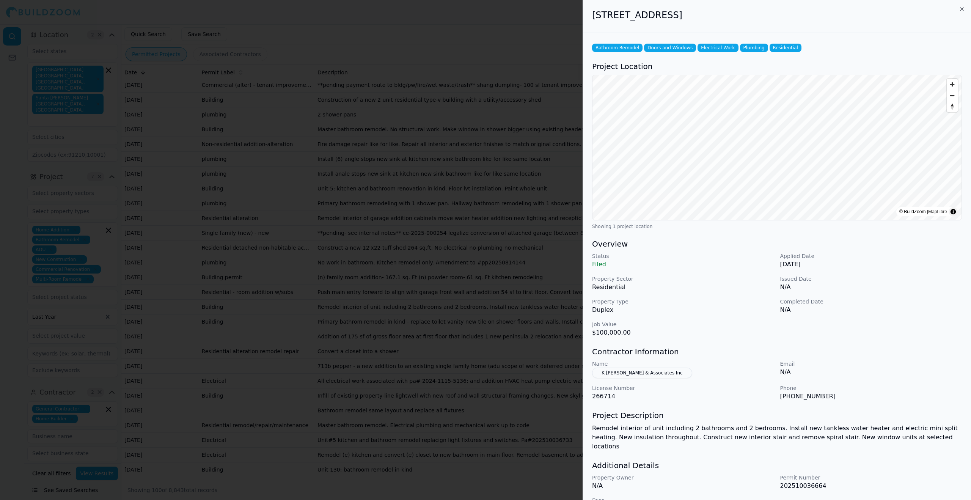
click at [386, 309] on div at bounding box center [485, 250] width 971 height 500
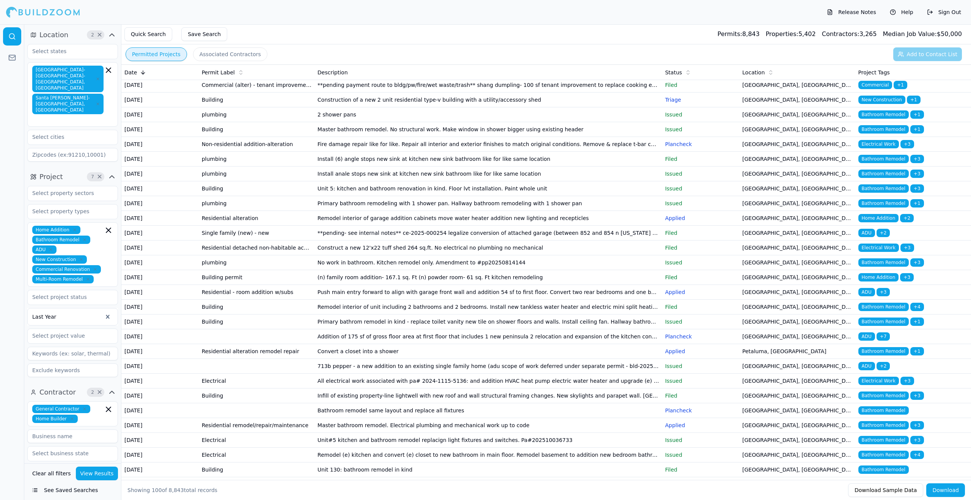
click at [231, 53] on button "Associated Contractors" at bounding box center [230, 54] width 74 height 14
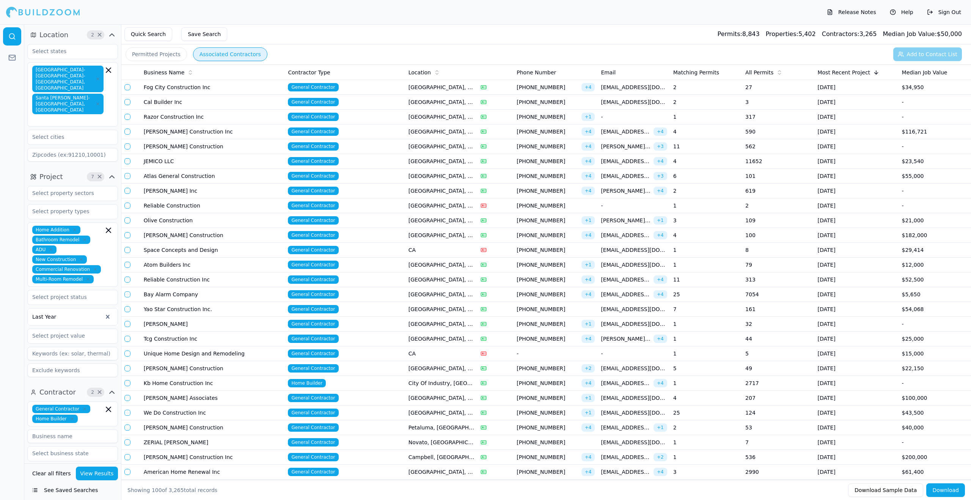
click at [192, 73] on div "Business Name" at bounding box center [213, 73] width 138 height 8
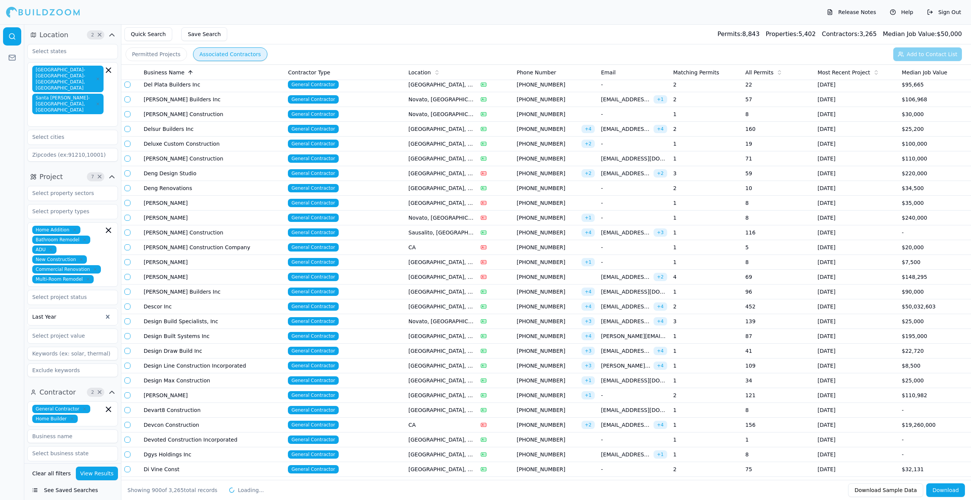
scroll to position [12938, 0]
